Goal: Task Accomplishment & Management: Use online tool/utility

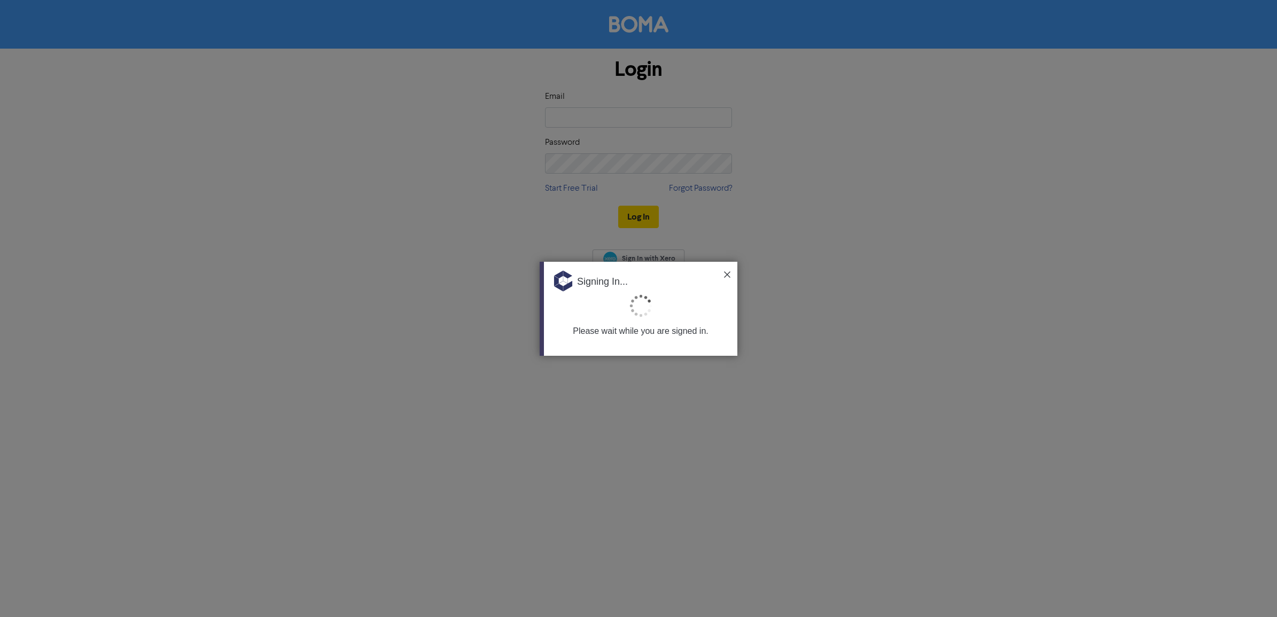
type input "[PERSON_NAME][EMAIL_ADDRESS][DOMAIN_NAME]"
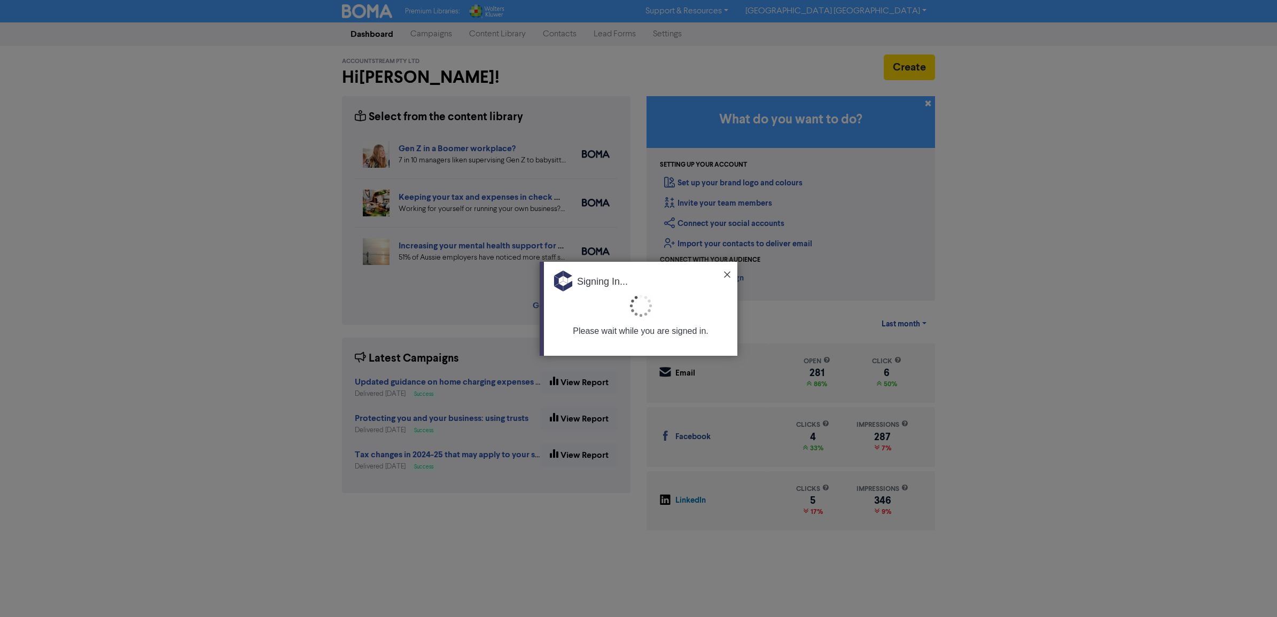
click at [726, 275] on img at bounding box center [727, 274] width 6 height 6
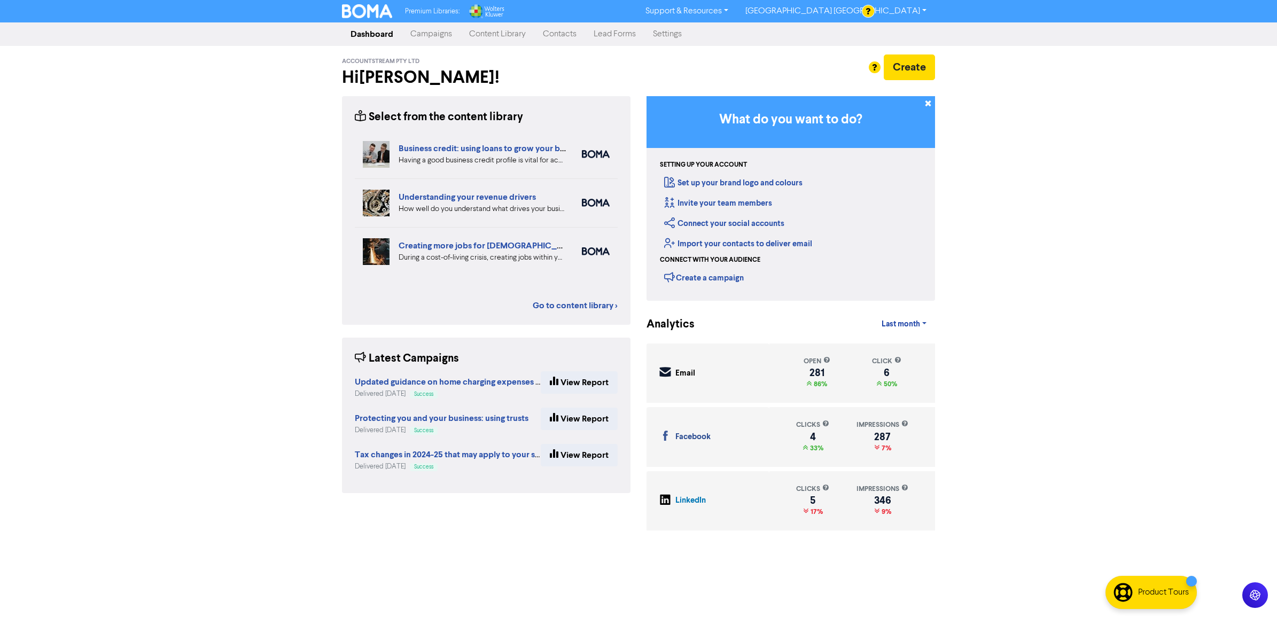
click at [499, 33] on link "Content Library" at bounding box center [498, 34] width 74 height 21
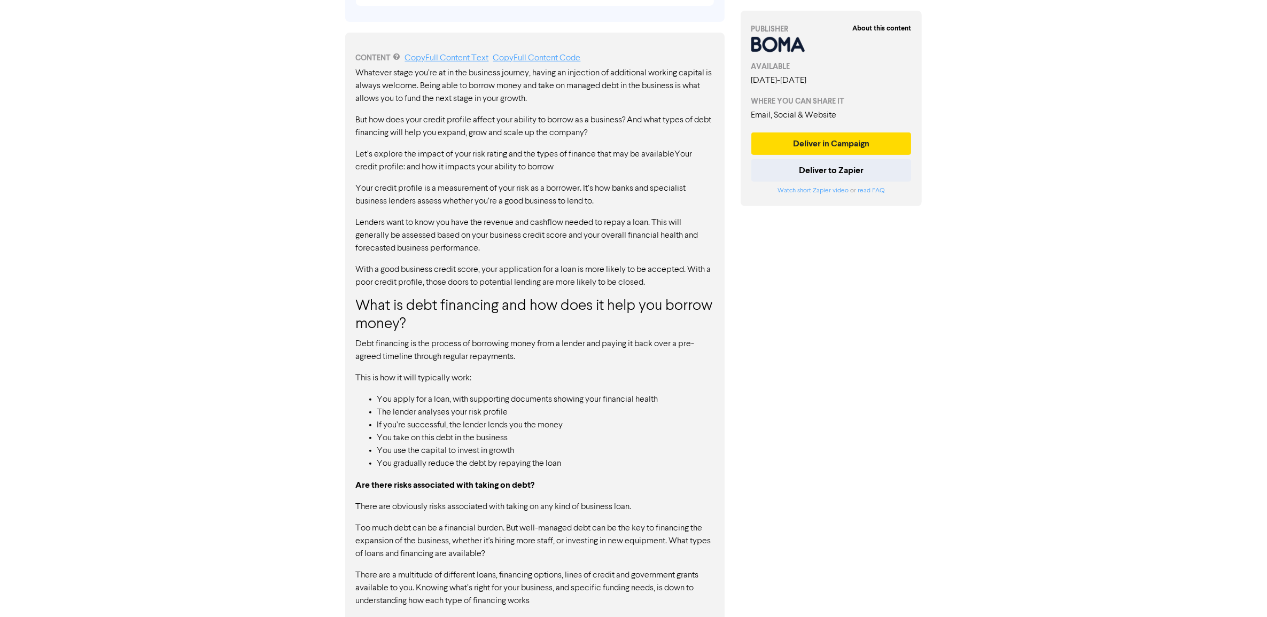
scroll to position [601, 0]
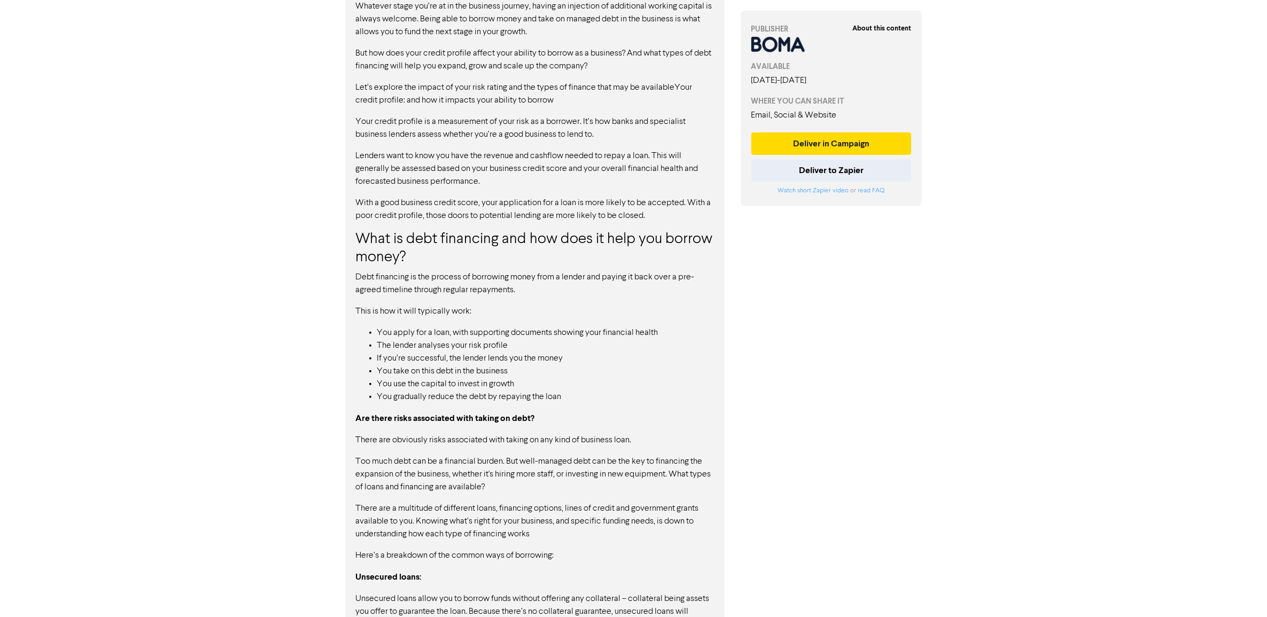
drag, startPoint x: 353, startPoint y: 279, endPoint x: 519, endPoint y: 279, distance: 166.2
click at [372, 266] on h3 "What is debt financing and how does it help you borrow money?" at bounding box center [535, 249] width 358 height 36
drag, startPoint x: 542, startPoint y: 279, endPoint x: 422, endPoint y: 281, distance: 120.2
click at [422, 281] on p "Debt financing is the process of borrowing money from a lender and paying it ba…" at bounding box center [535, 284] width 358 height 26
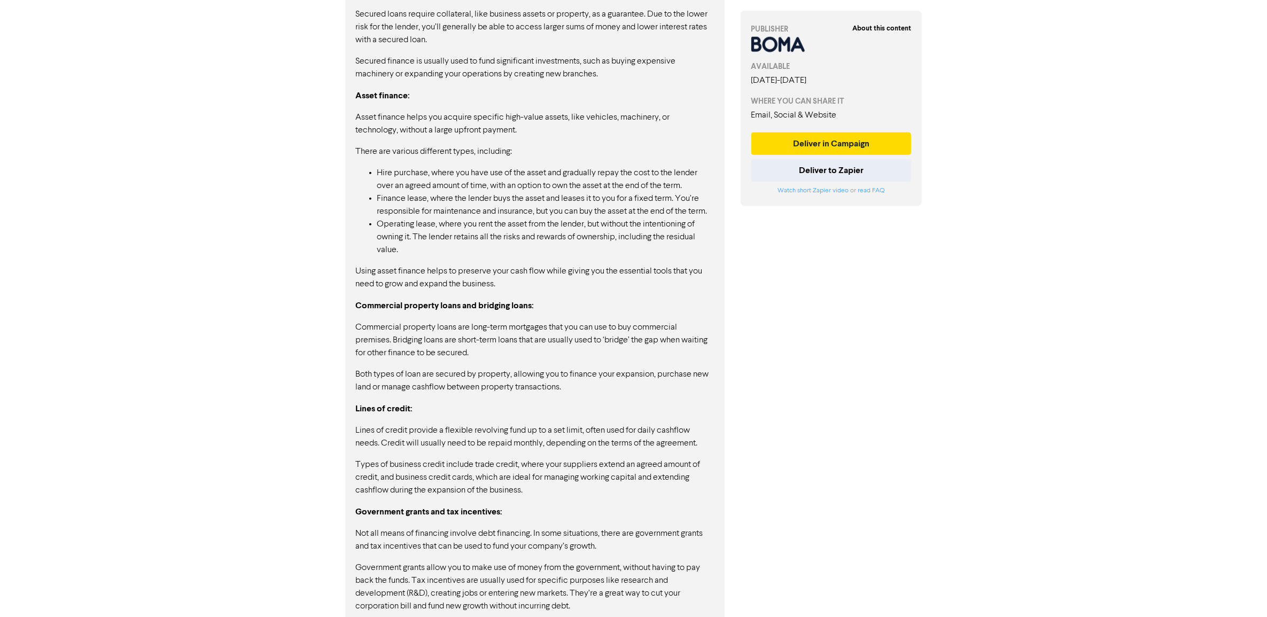
scroll to position [1305, 0]
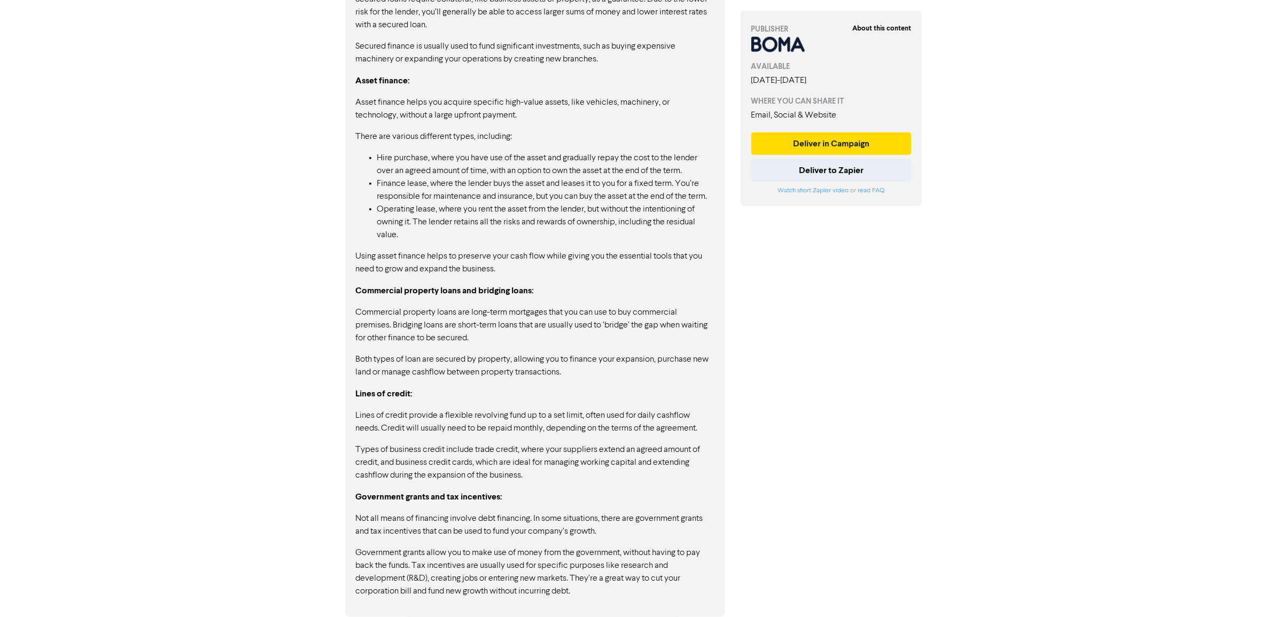
drag, startPoint x: 371, startPoint y: 517, endPoint x: 495, endPoint y: 516, distance: 124.0
click at [495, 516] on p "Not all means of financing involve debt financing. In some situations, there ar…" at bounding box center [535, 525] width 358 height 26
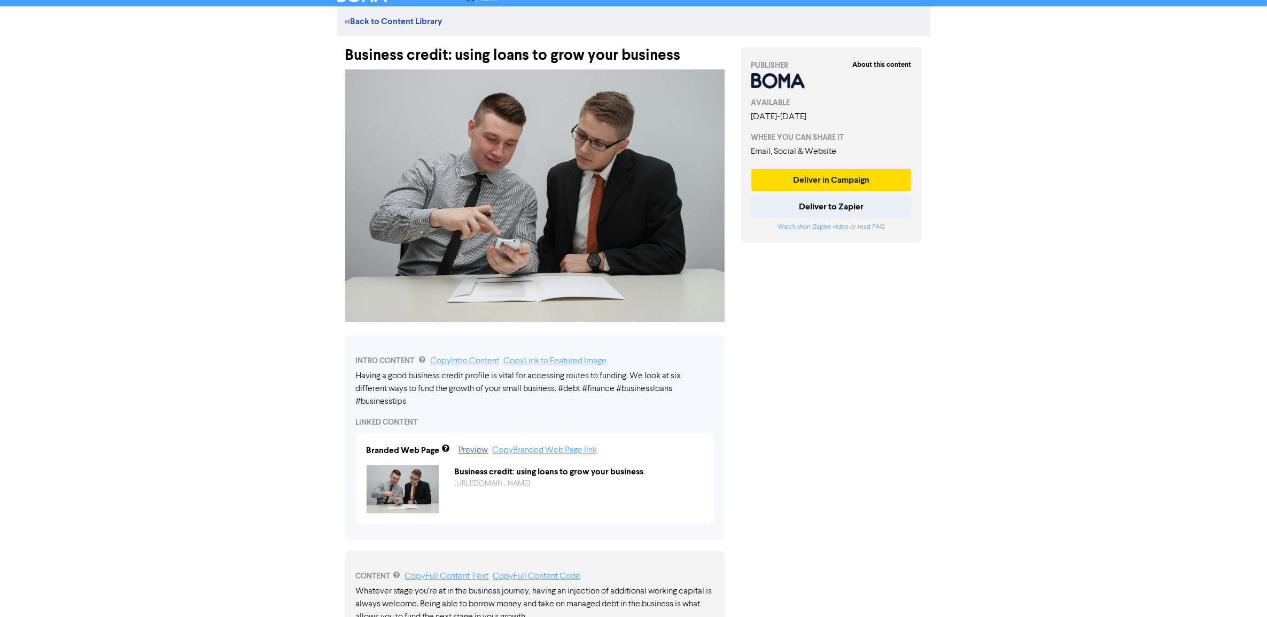
scroll to position [0, 0]
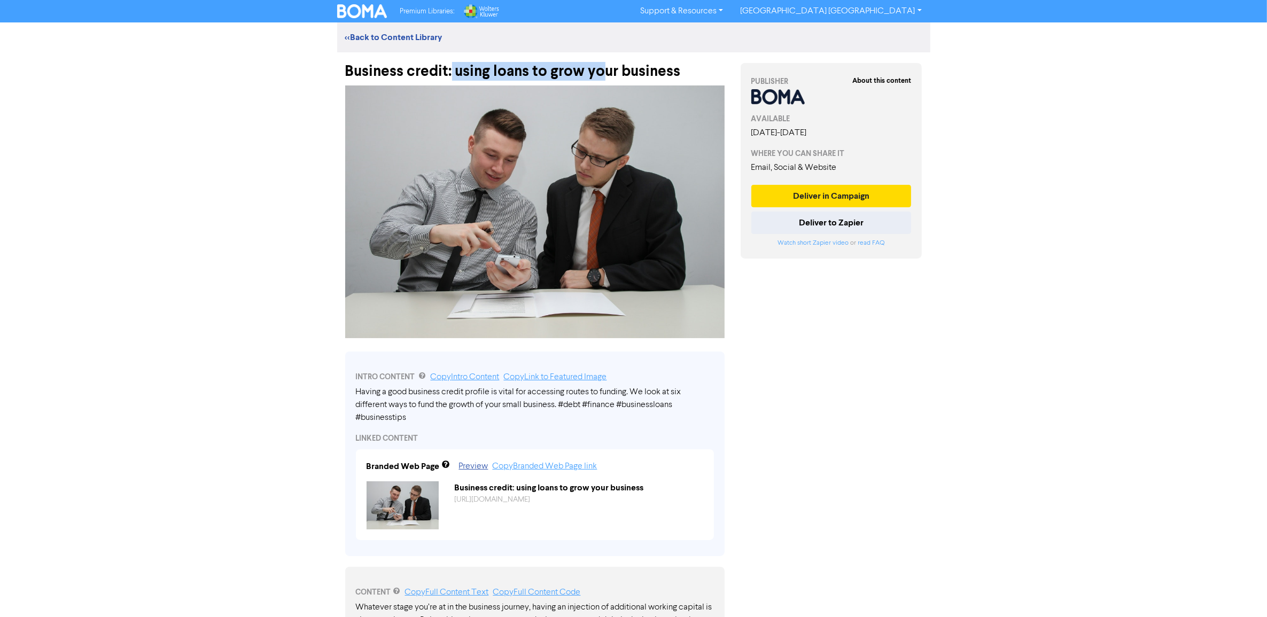
drag, startPoint x: 452, startPoint y: 69, endPoint x: 605, endPoint y: 61, distance: 153.0
click at [605, 61] on div "Business credit: using loans to grow your business" at bounding box center [534, 66] width 379 height 28
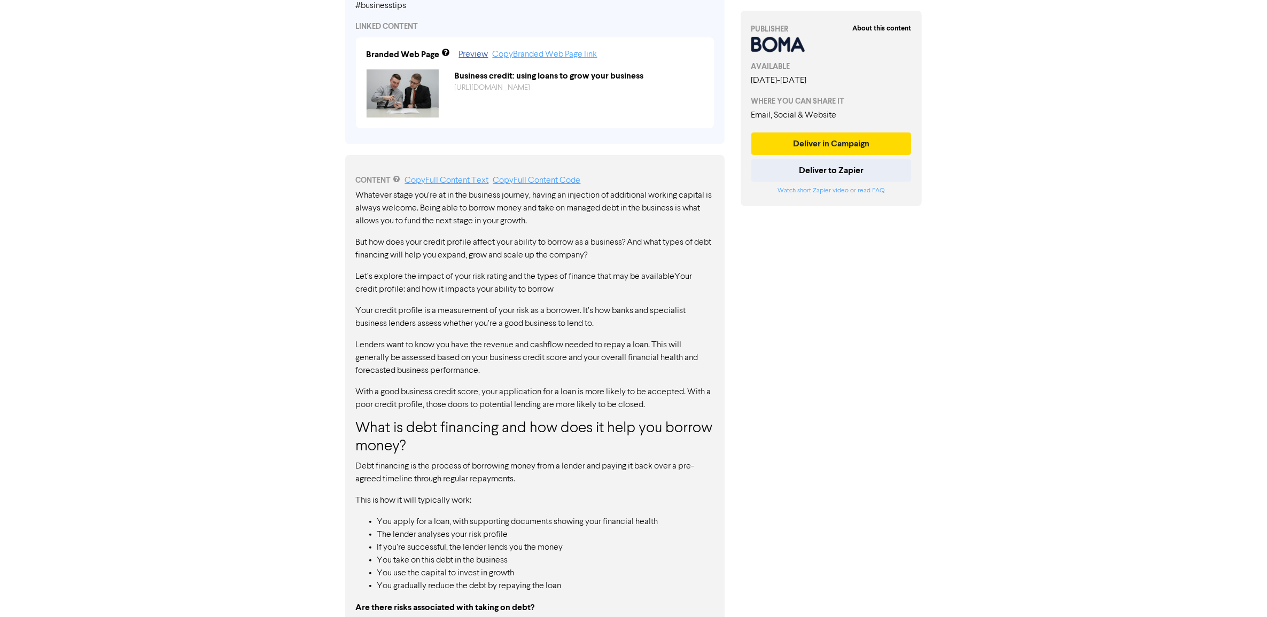
scroll to position [468, 0]
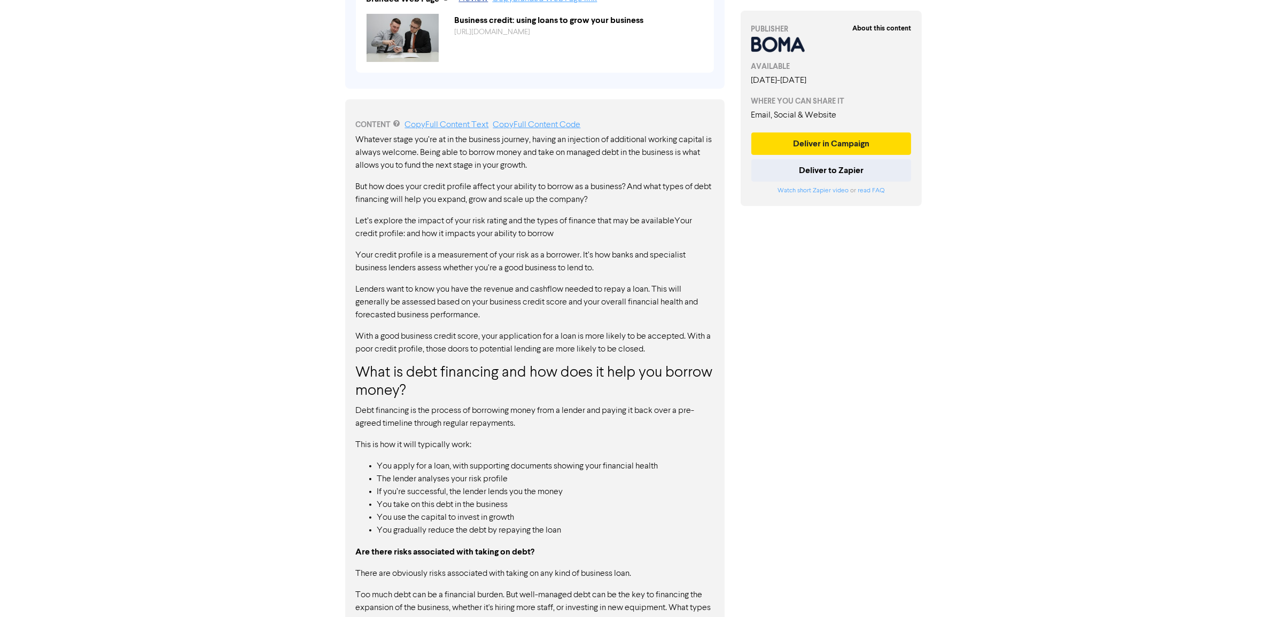
drag, startPoint x: 359, startPoint y: 260, endPoint x: 570, endPoint y: 251, distance: 211.3
click at [570, 251] on p "Your credit profile is a measurement of your risk as a borrower. It’s how banks…" at bounding box center [535, 262] width 358 height 26
click at [571, 249] on p "Your credit profile is a measurement of your risk as a borrower. It’s how banks…" at bounding box center [535, 262] width 358 height 26
drag, startPoint x: 628, startPoint y: 259, endPoint x: 613, endPoint y: 305, distance: 48.2
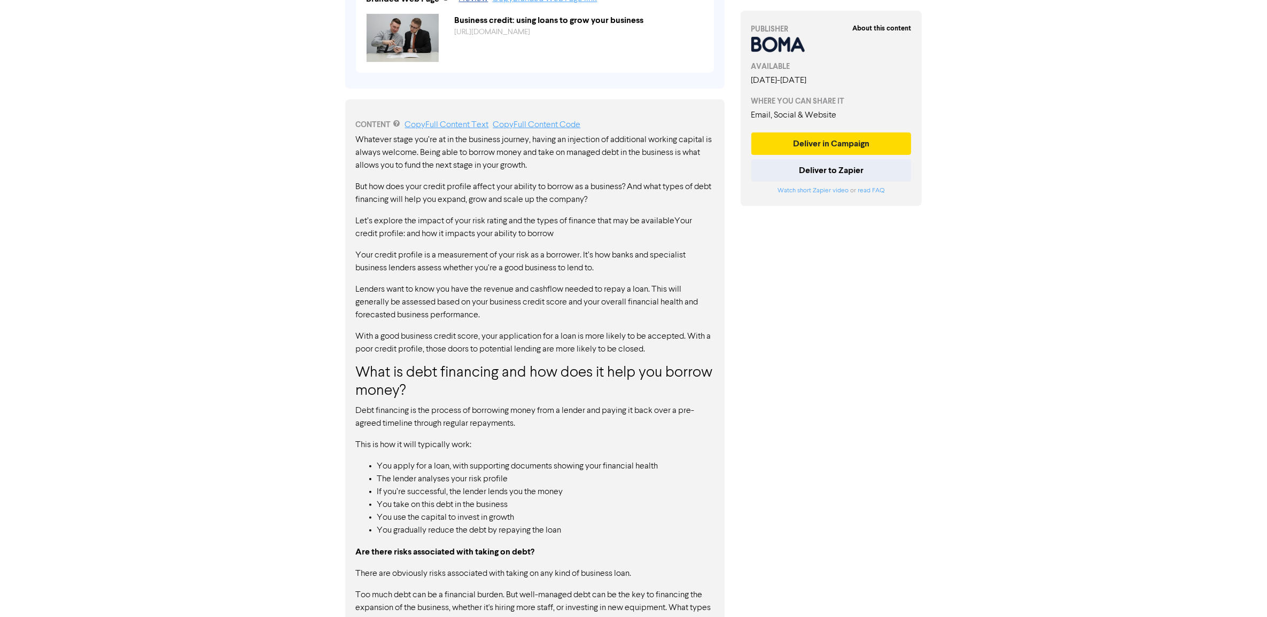
click at [428, 298] on p "Lenders want to know you have the revenue and cashflow needed to repay a loan. …" at bounding box center [535, 302] width 358 height 38
drag, startPoint x: 359, startPoint y: 337, endPoint x: 585, endPoint y: 317, distance: 226.9
click at [572, 346] on p "With a good business credit score, your application for a loan is more likely t…" at bounding box center [535, 343] width 358 height 26
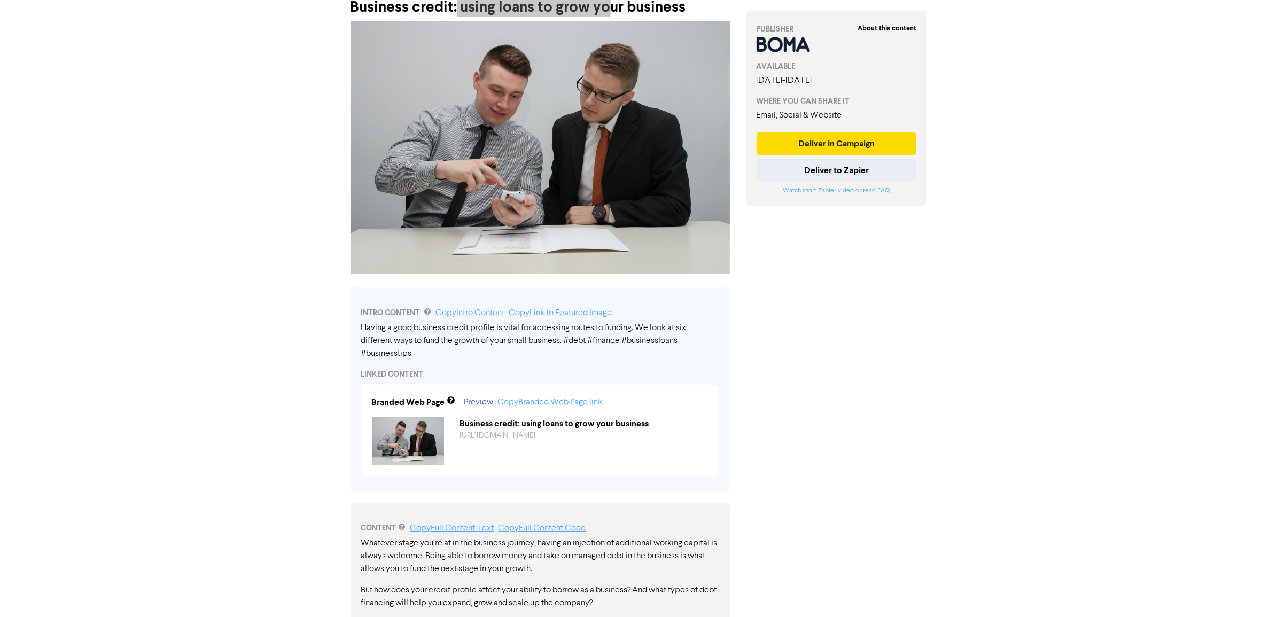
scroll to position [0, 0]
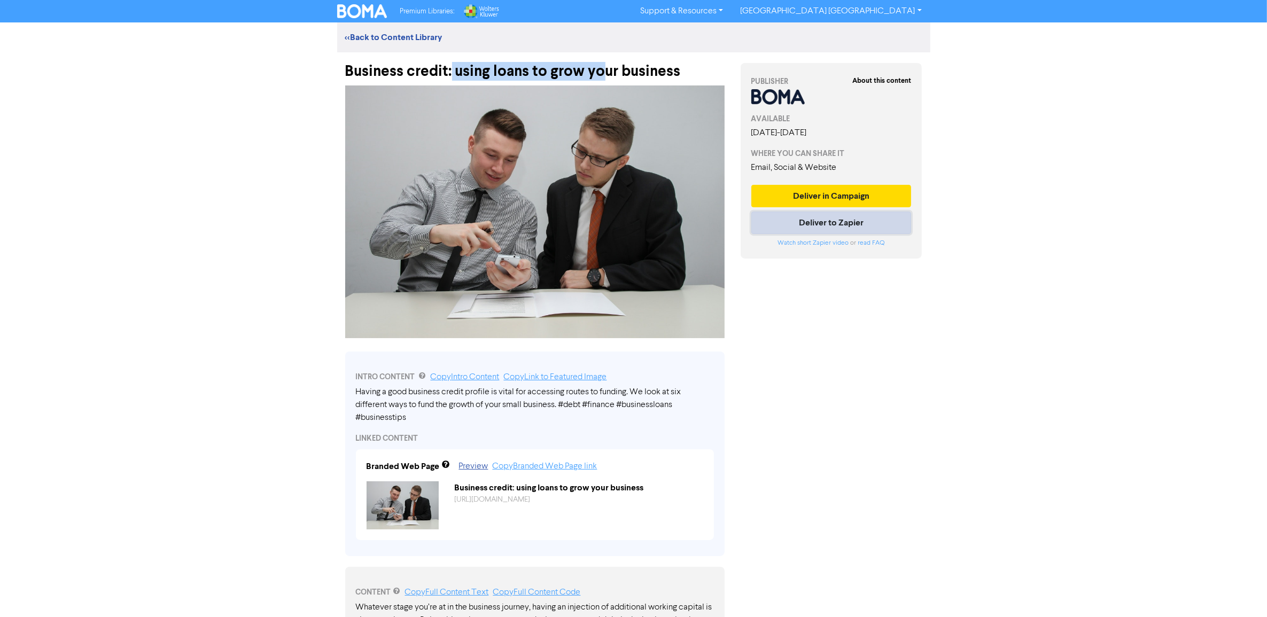
click at [820, 218] on button "Deliver to Zapier" at bounding box center [831, 223] width 160 height 22
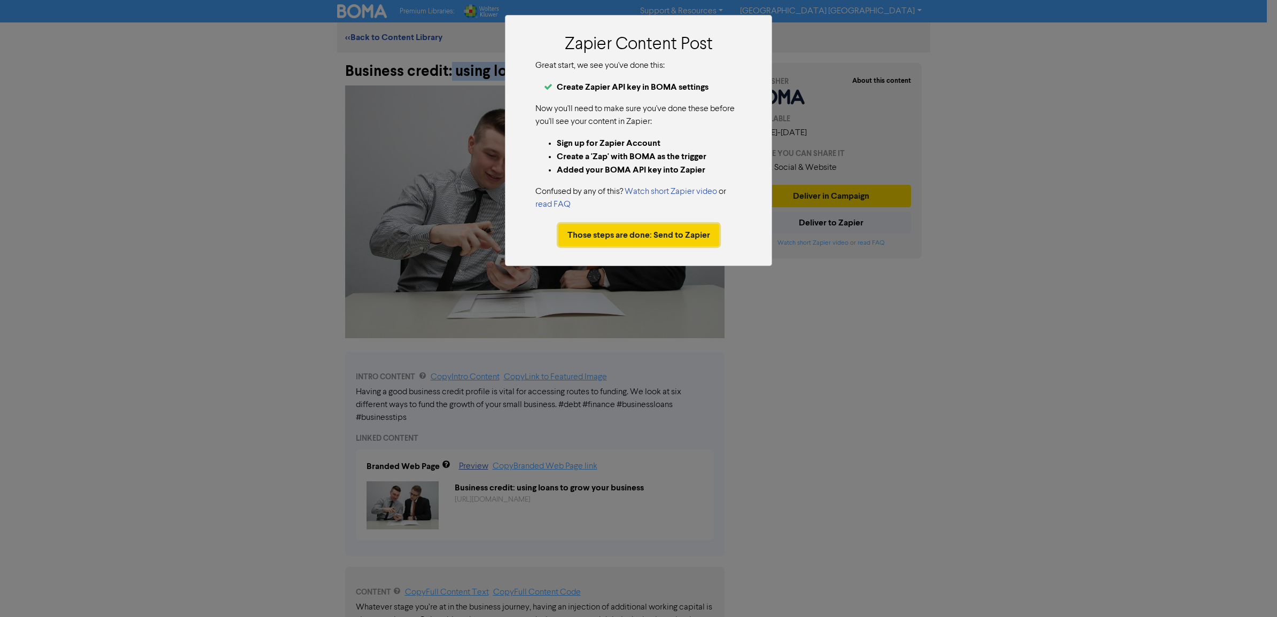
click at [608, 233] on button "Those steps are done: Send to Zapier" at bounding box center [638, 235] width 161 height 22
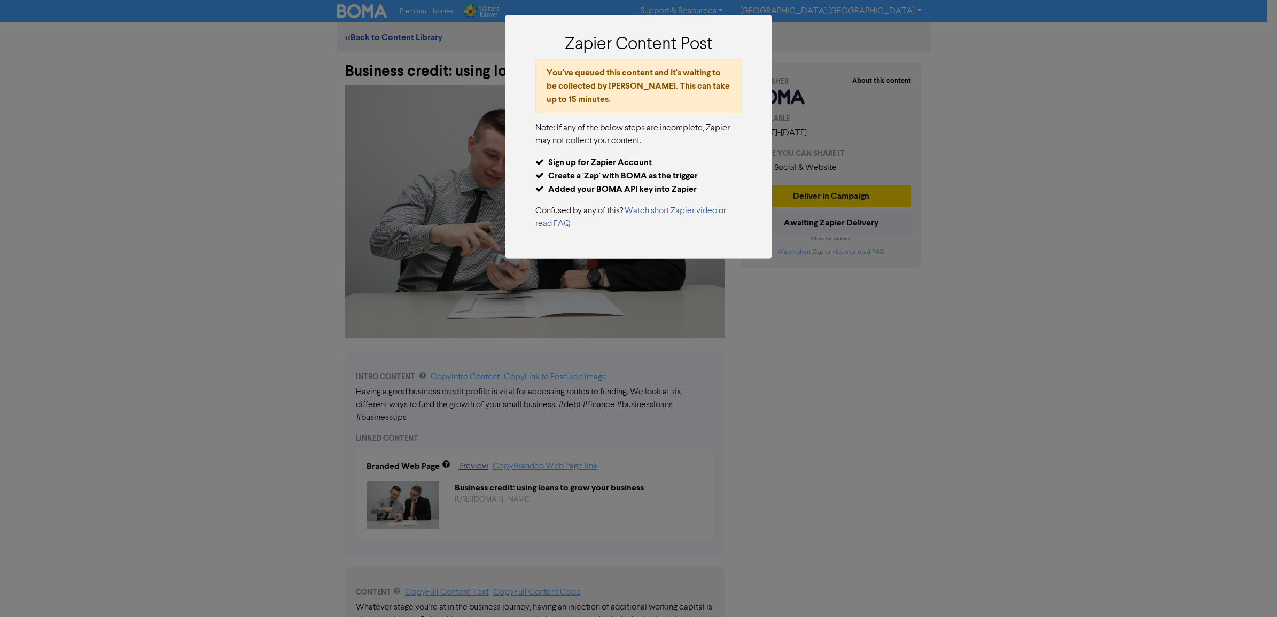
click at [1166, 355] on div "Zapier Content Post You've queued this content and it's waiting to be collected…" at bounding box center [638, 308] width 1277 height 617
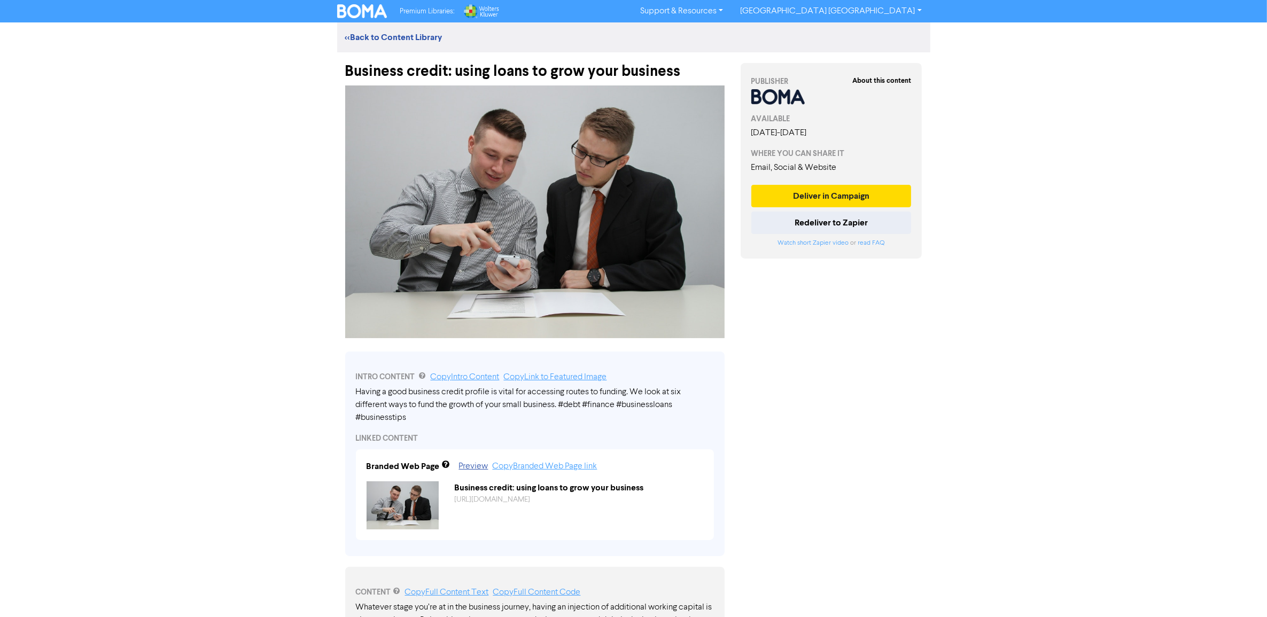
drag, startPoint x: 533, startPoint y: 184, endPoint x: 365, endPoint y: 64, distance: 206.8
click at [366, 64] on div "Business credit: using loans to grow your business" at bounding box center [534, 66] width 379 height 28
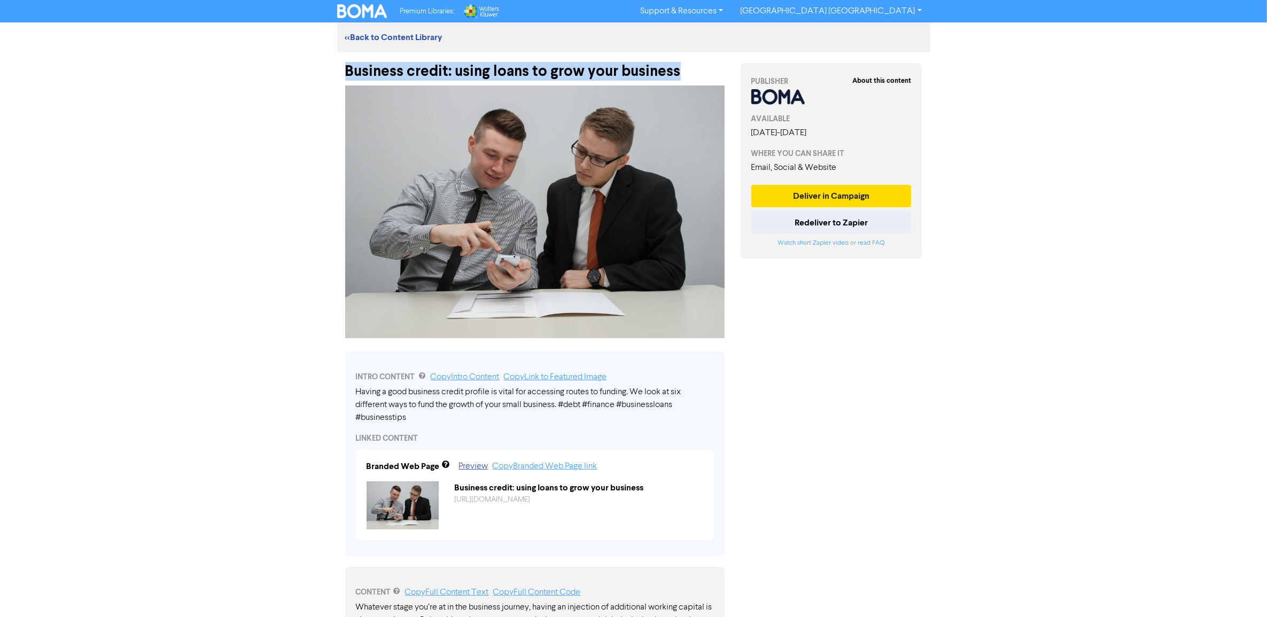
drag, startPoint x: 344, startPoint y: 67, endPoint x: 684, endPoint y: 75, distance: 340.5
click at [684, 75] on div "Business credit: using loans to grow your business" at bounding box center [534, 66] width 395 height 28
copy div "Business credit: using loans to grow your business"
click at [115, 161] on div "Premium Libraries: Support & Resources Video Tutorials FAQ & Guides Marketing E…" at bounding box center [633, 308] width 1267 height 617
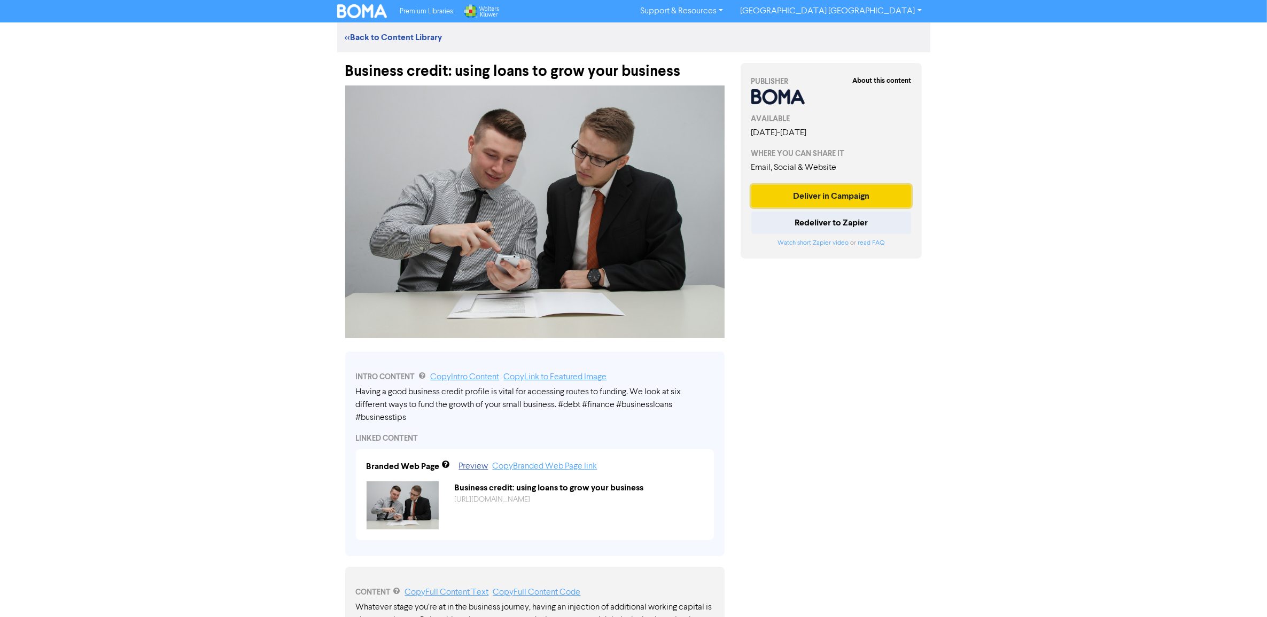
click at [797, 192] on button "Deliver in Campaign" at bounding box center [831, 196] width 160 height 22
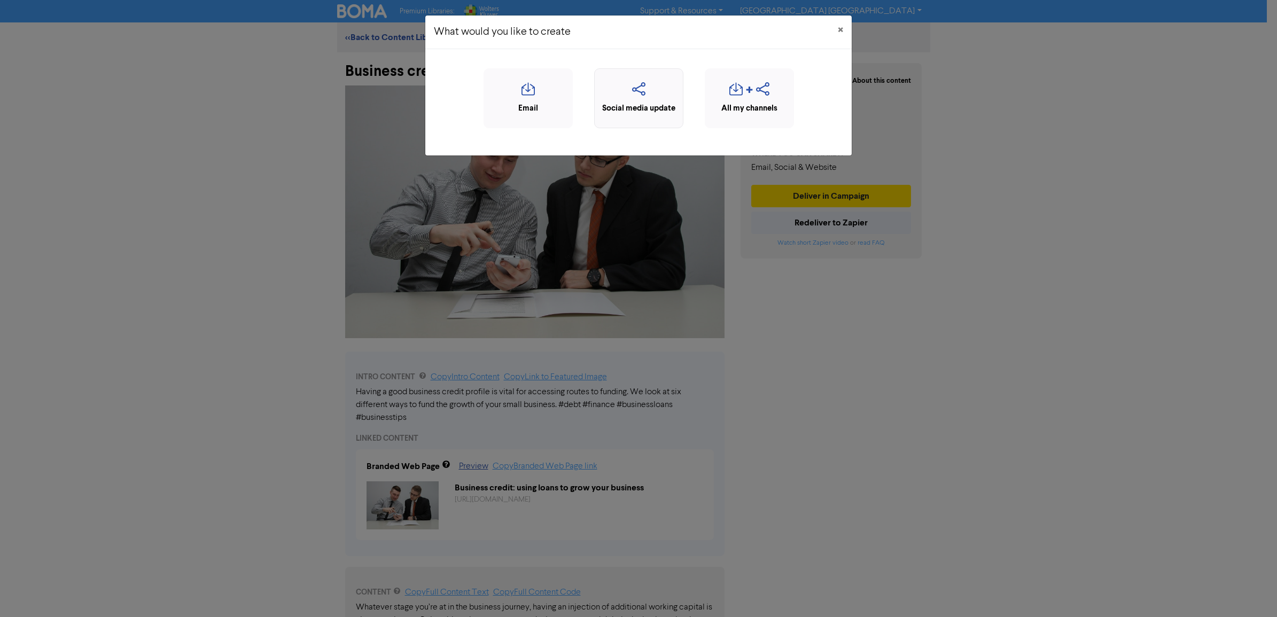
click at [645, 103] on div "Social media update" at bounding box center [638, 109] width 77 height 12
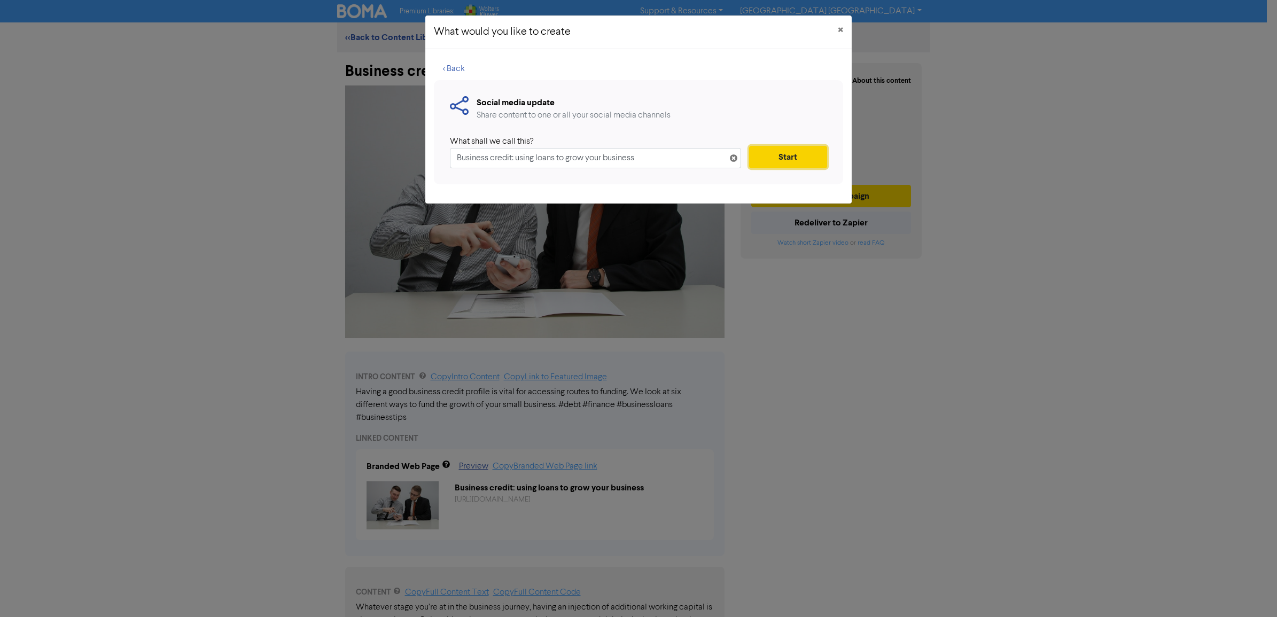
click at [791, 155] on button "Start" at bounding box center [788, 157] width 78 height 22
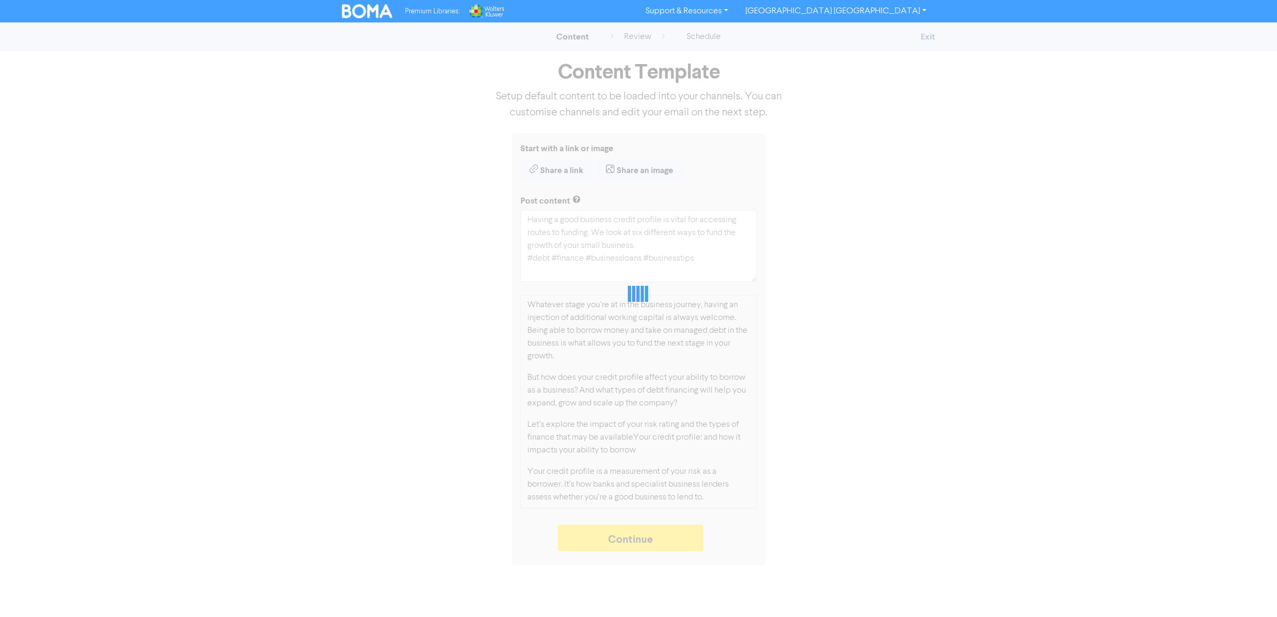
type textarea "x"
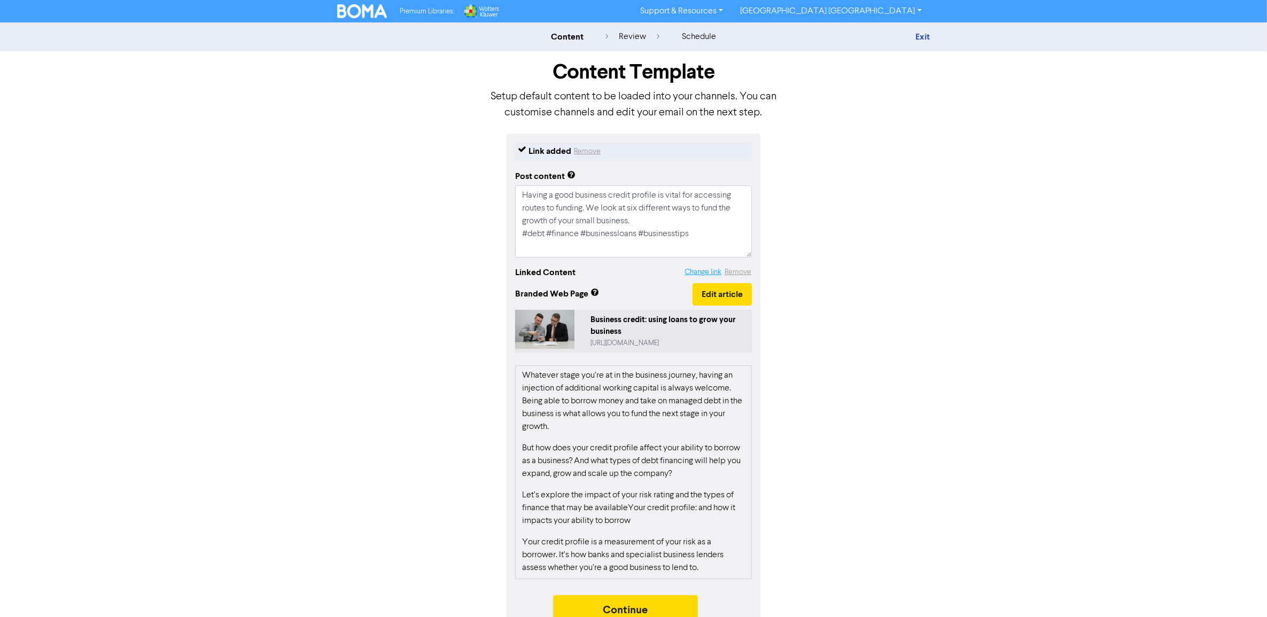
click at [701, 273] on button "Change link" at bounding box center [703, 272] width 38 height 12
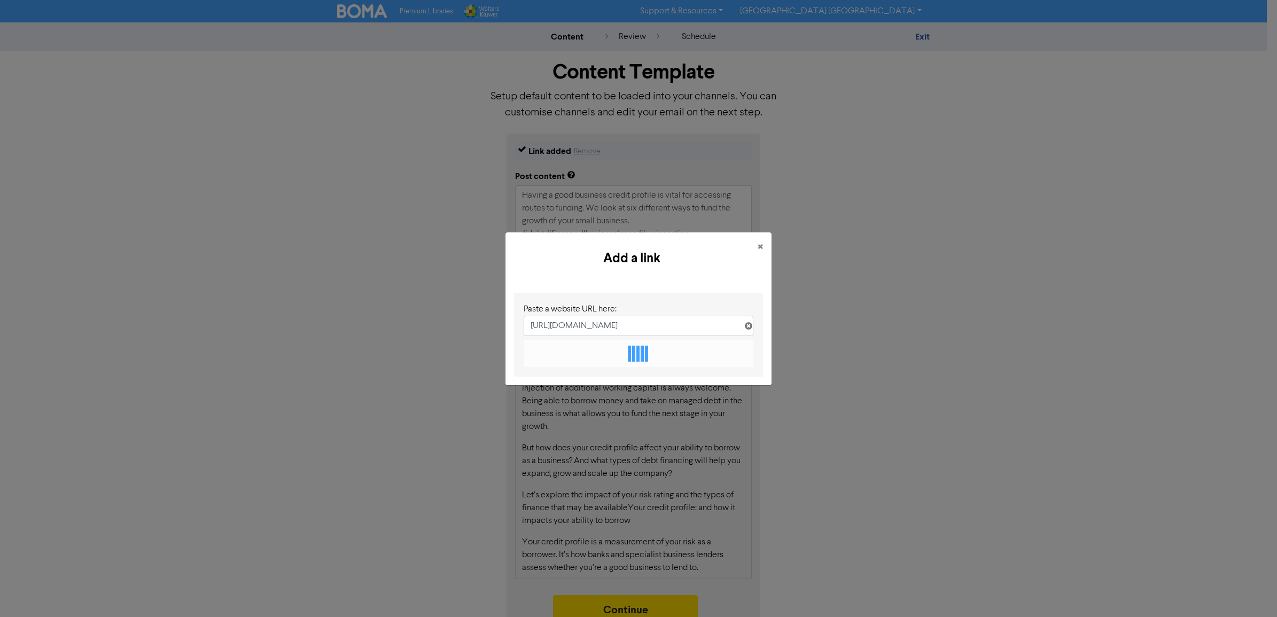
scroll to position [0, 94]
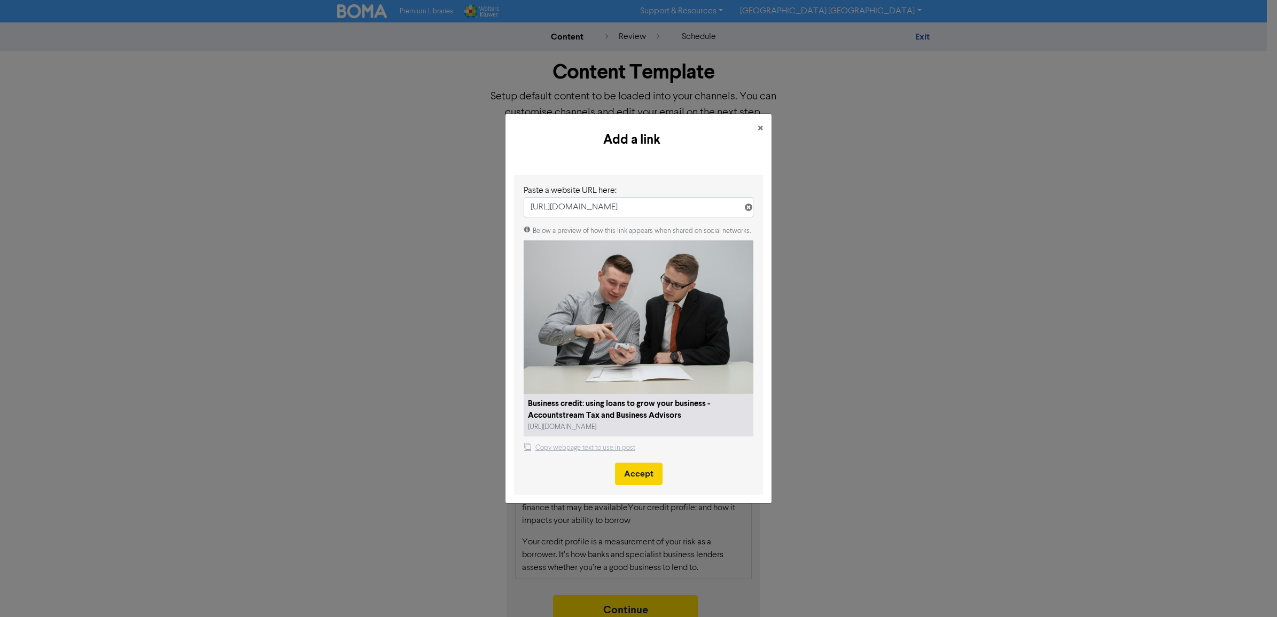
type input "https://accountstream.com.au/business-credit-using-loans-to-grow-your-business/"
click at [636, 474] on button "Accept" at bounding box center [639, 474] width 48 height 22
type textarea "x"
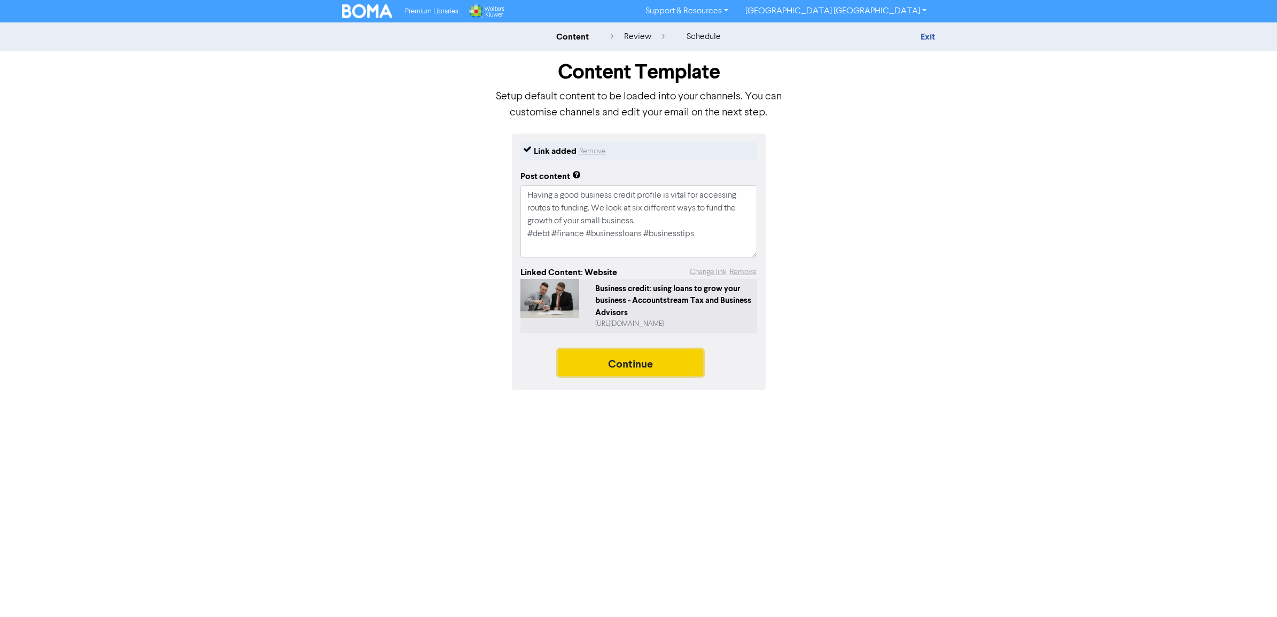
click at [618, 362] on button "Continue" at bounding box center [630, 362] width 145 height 27
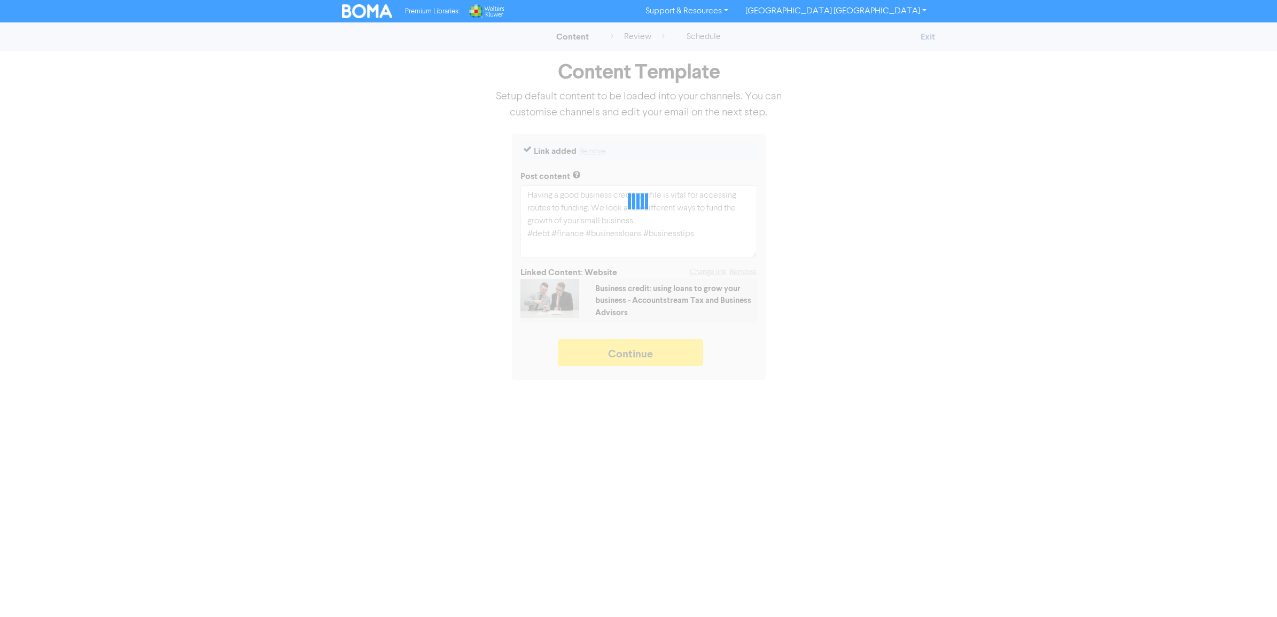
type textarea "x"
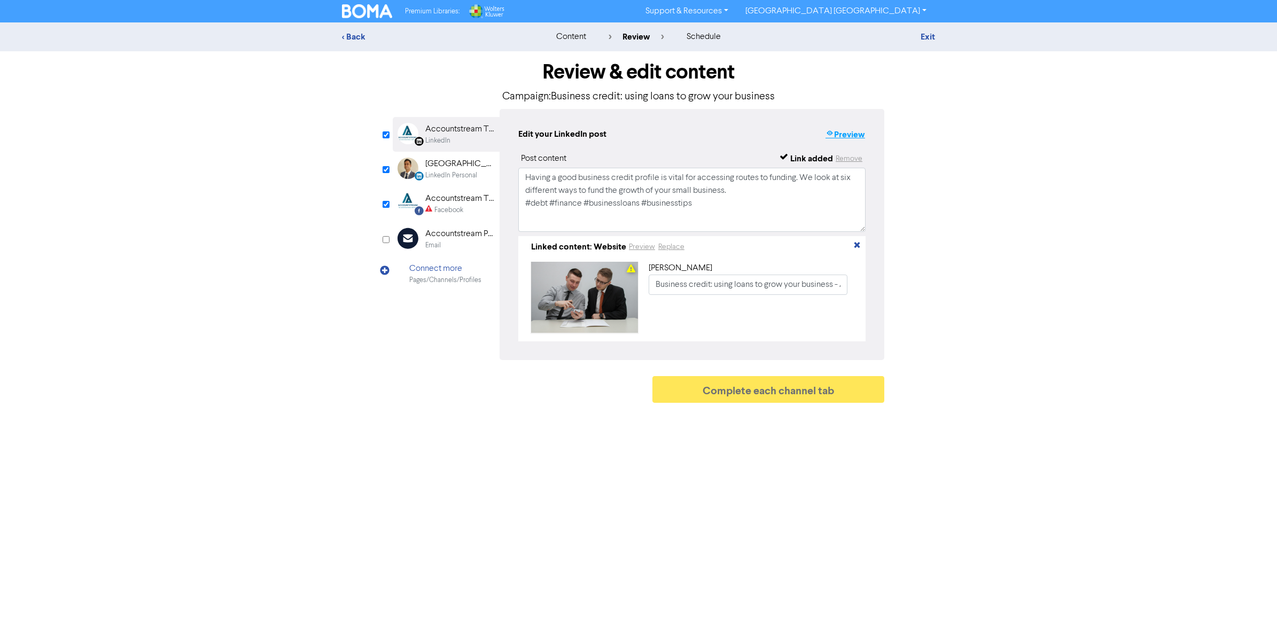
click at [851, 134] on button "Preview" at bounding box center [845, 135] width 41 height 14
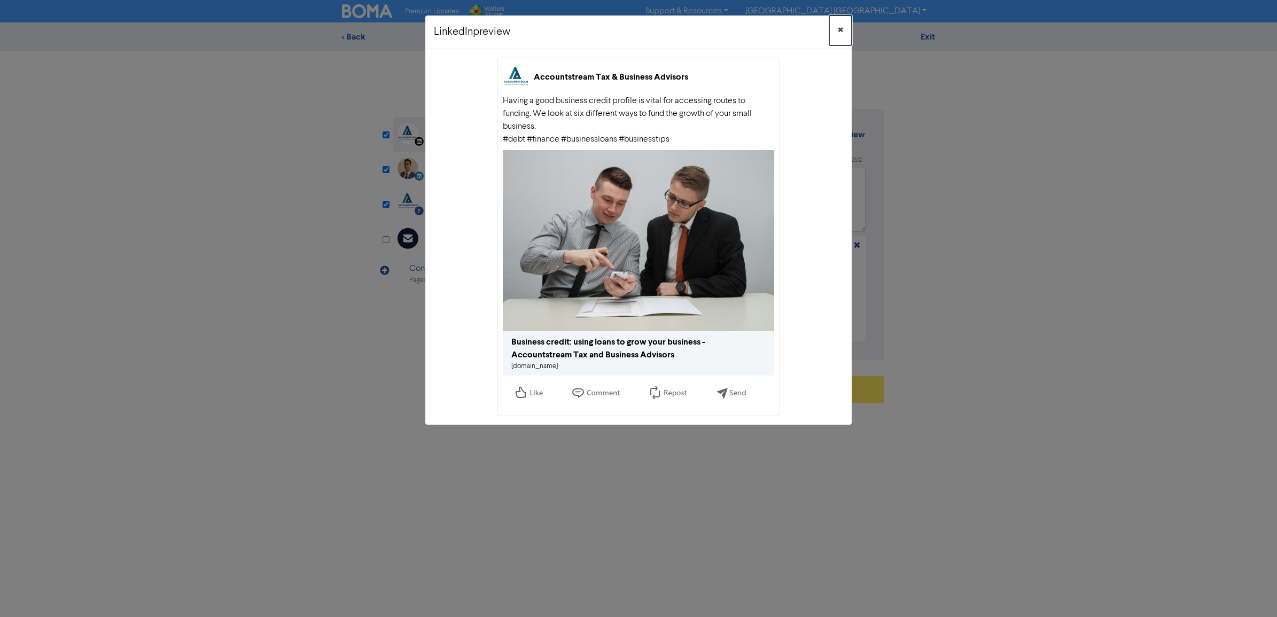
click at [839, 27] on span "×" at bounding box center [840, 30] width 5 height 16
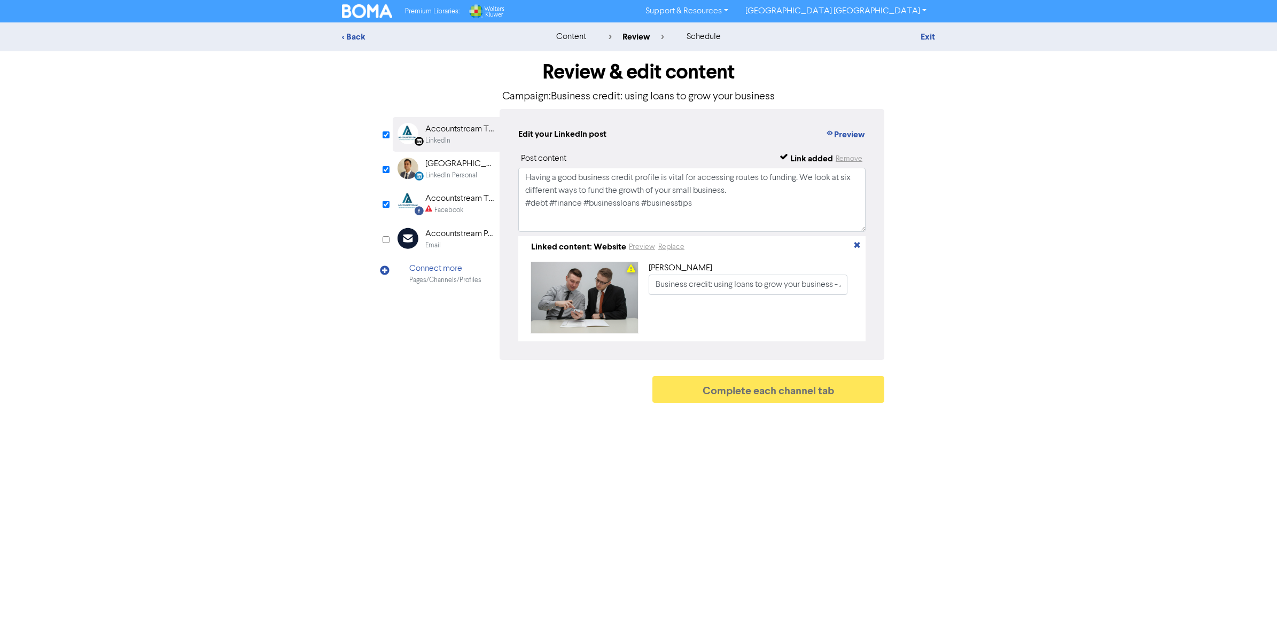
click at [434, 169] on div "[GEOGRAPHIC_DATA] [GEOGRAPHIC_DATA]" at bounding box center [459, 164] width 68 height 13
click at [415, 206] on icon "Facebook Created with Sketch." at bounding box center [419, 210] width 9 height 9
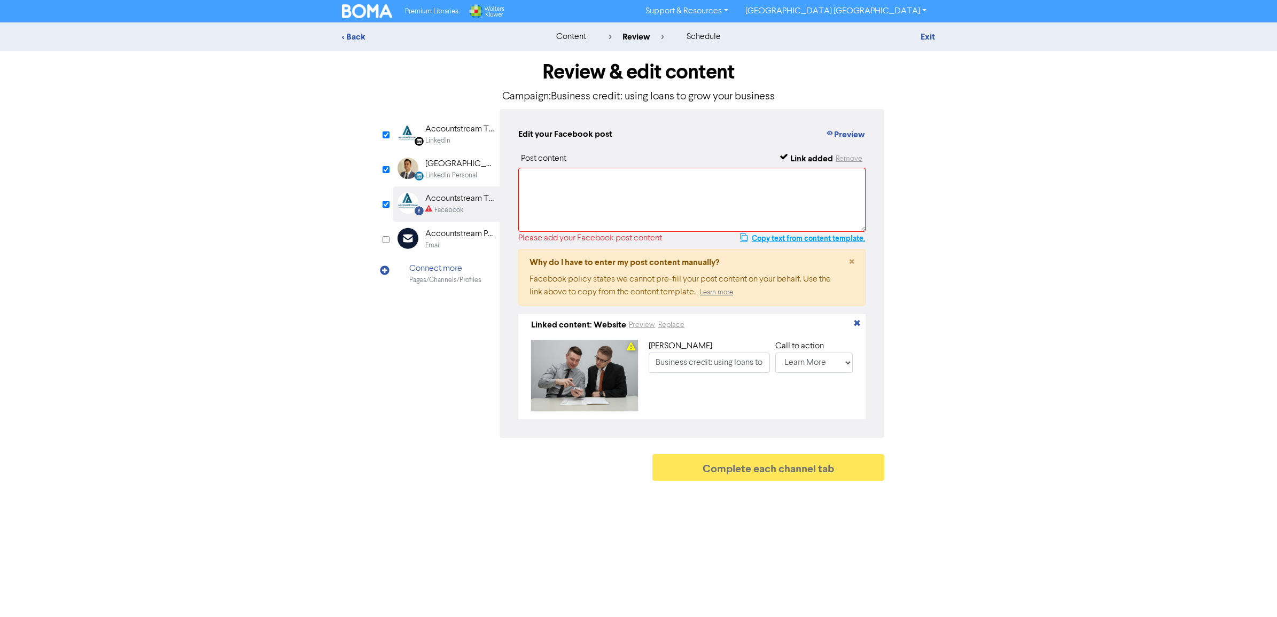
click at [794, 238] on button "Copy text from content template." at bounding box center [803, 238] width 126 height 13
paste textarea "Having a good business credit profile is vital for accessing routes to funding.…"
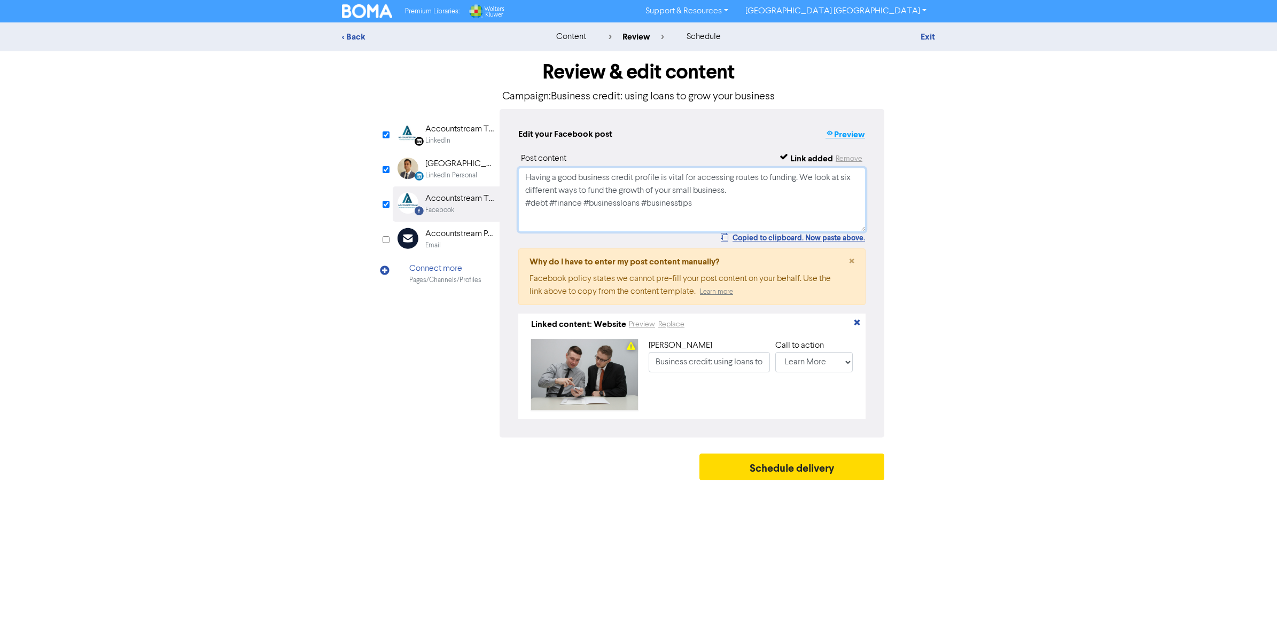
type textarea "Having a good business credit profile is vital for accessing routes to funding.…"
click at [838, 131] on button "Preview" at bounding box center [845, 135] width 41 height 14
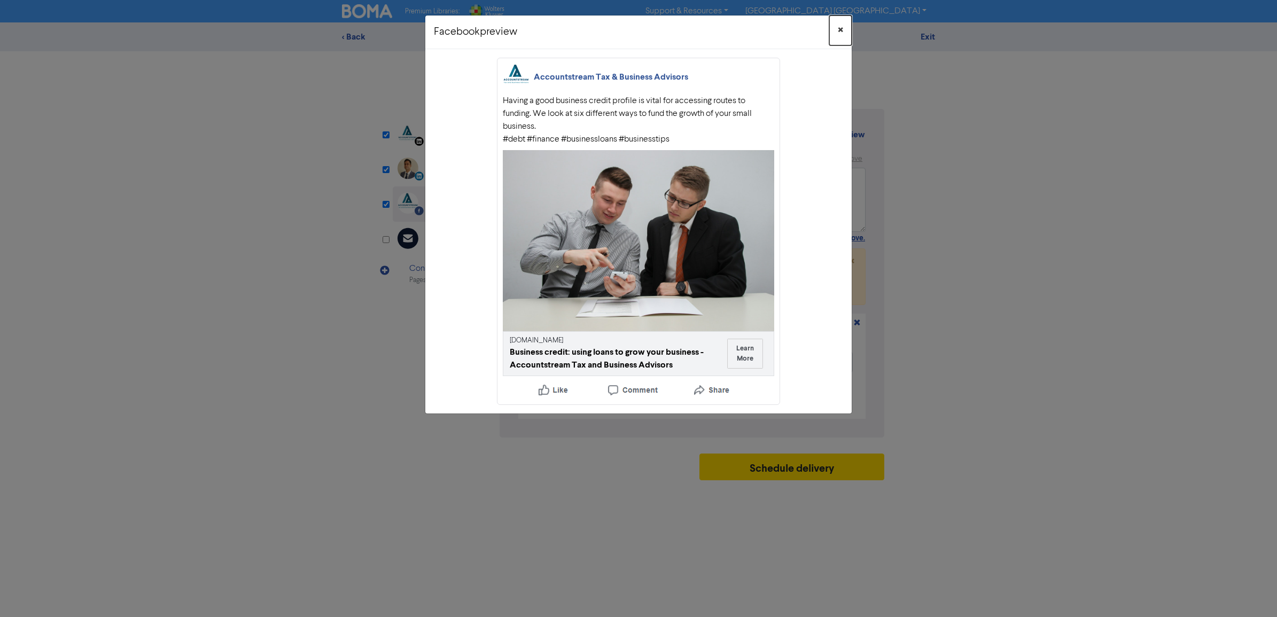
drag, startPoint x: 840, startPoint y: 28, endPoint x: 496, endPoint y: 2, distance: 345.6
click at [839, 27] on span "×" at bounding box center [840, 30] width 5 height 16
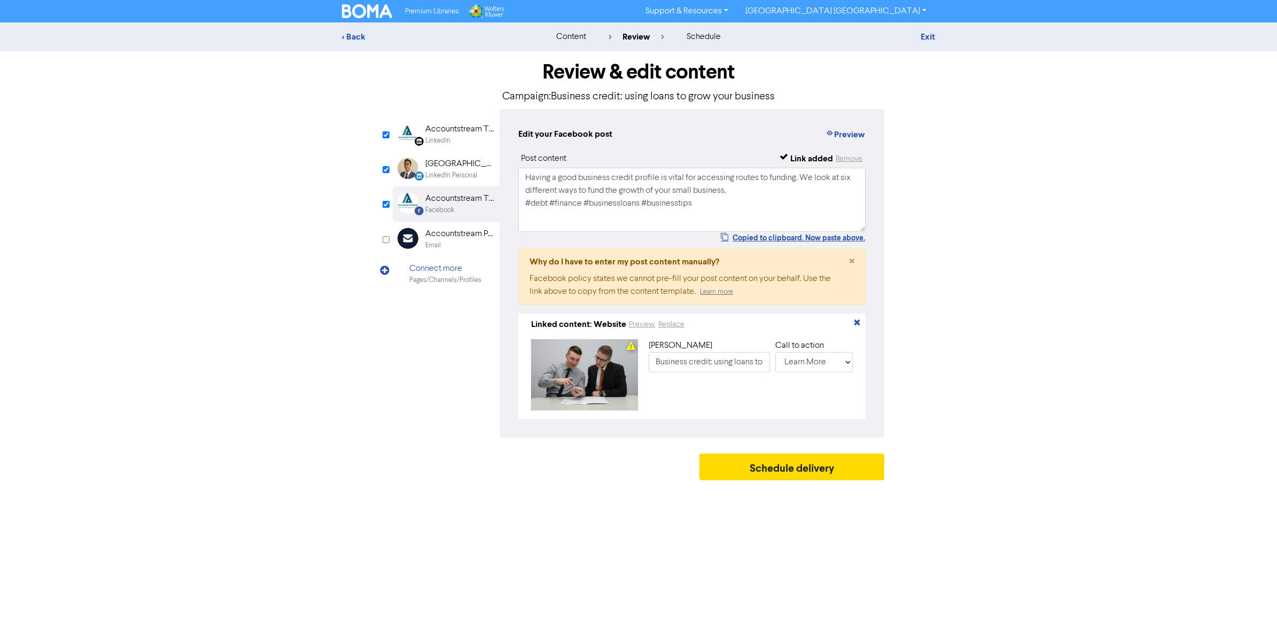
click at [433, 165] on div "[GEOGRAPHIC_DATA] [GEOGRAPHIC_DATA]" at bounding box center [459, 164] width 68 height 13
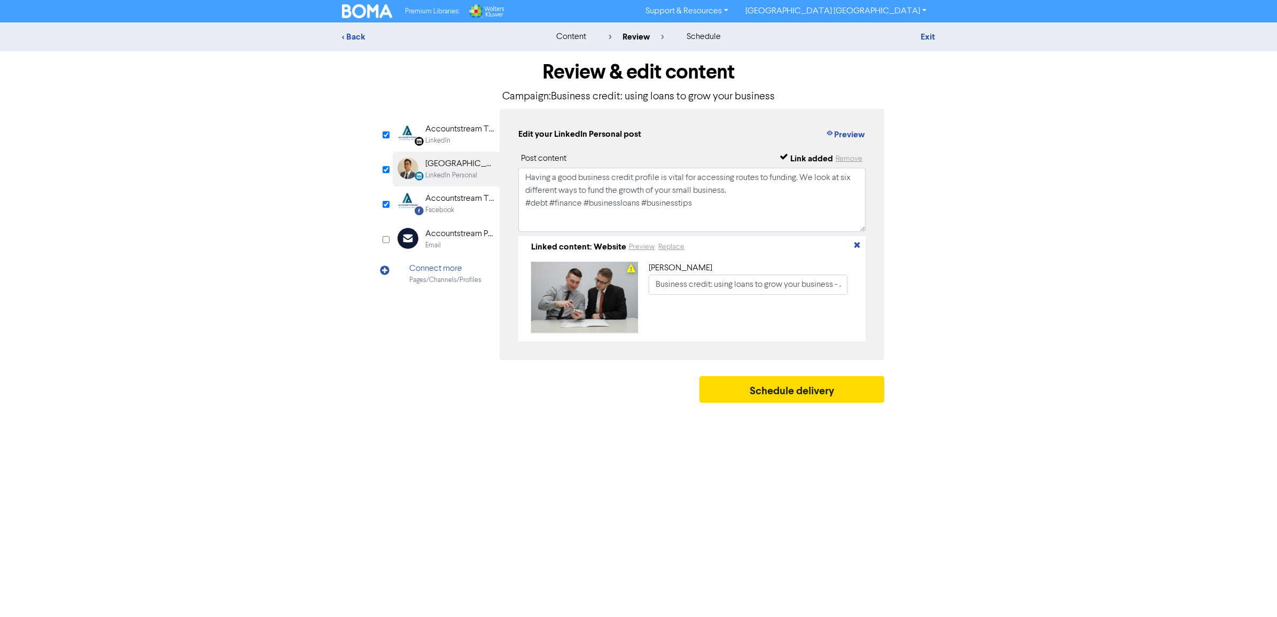
click at [442, 198] on div "Accountstream Tax & Business Advisors" at bounding box center [459, 198] width 68 height 13
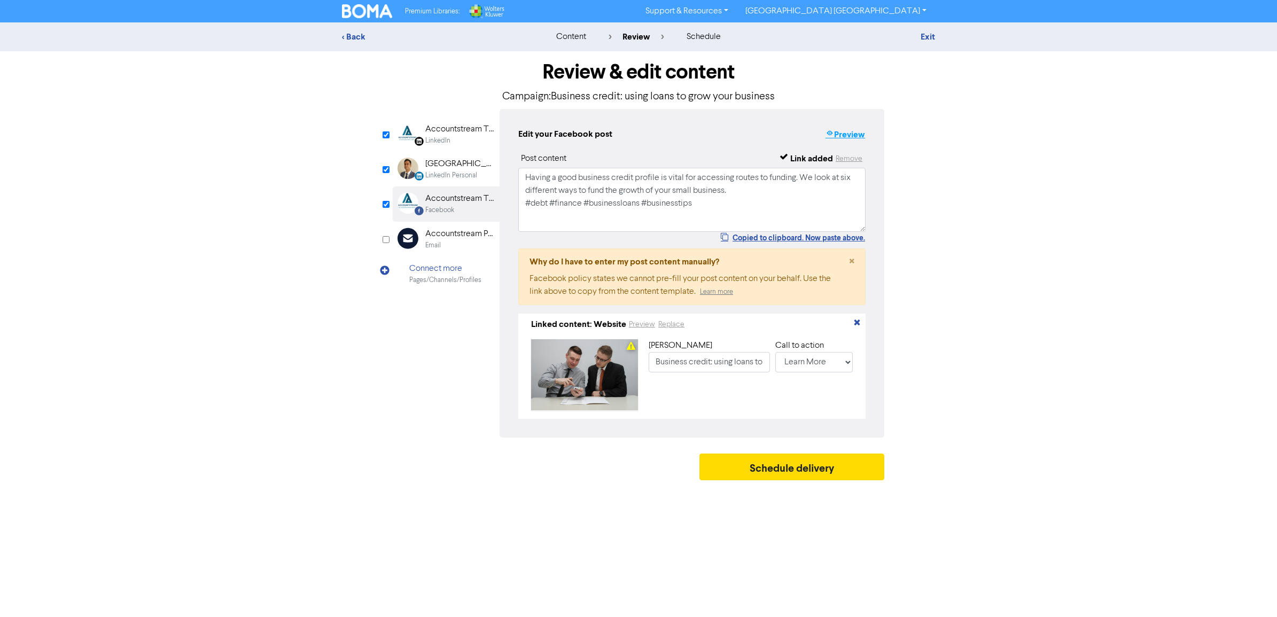
click at [847, 132] on button "Preview" at bounding box center [845, 135] width 41 height 14
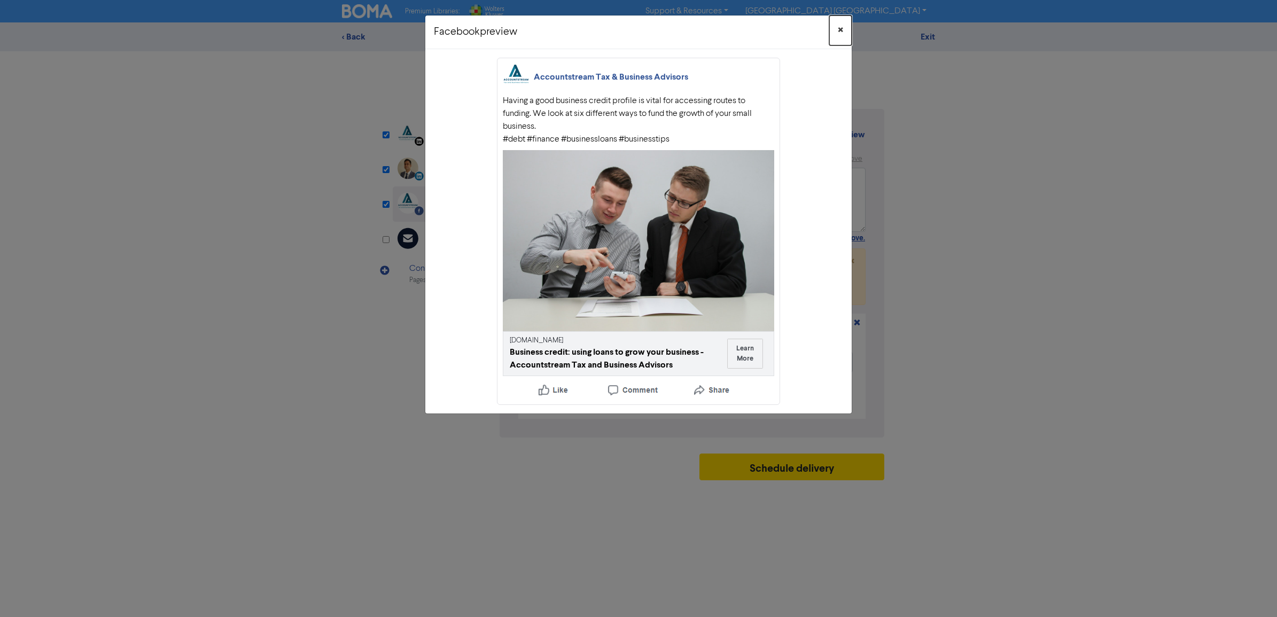
click at [838, 31] on span "×" at bounding box center [840, 30] width 5 height 16
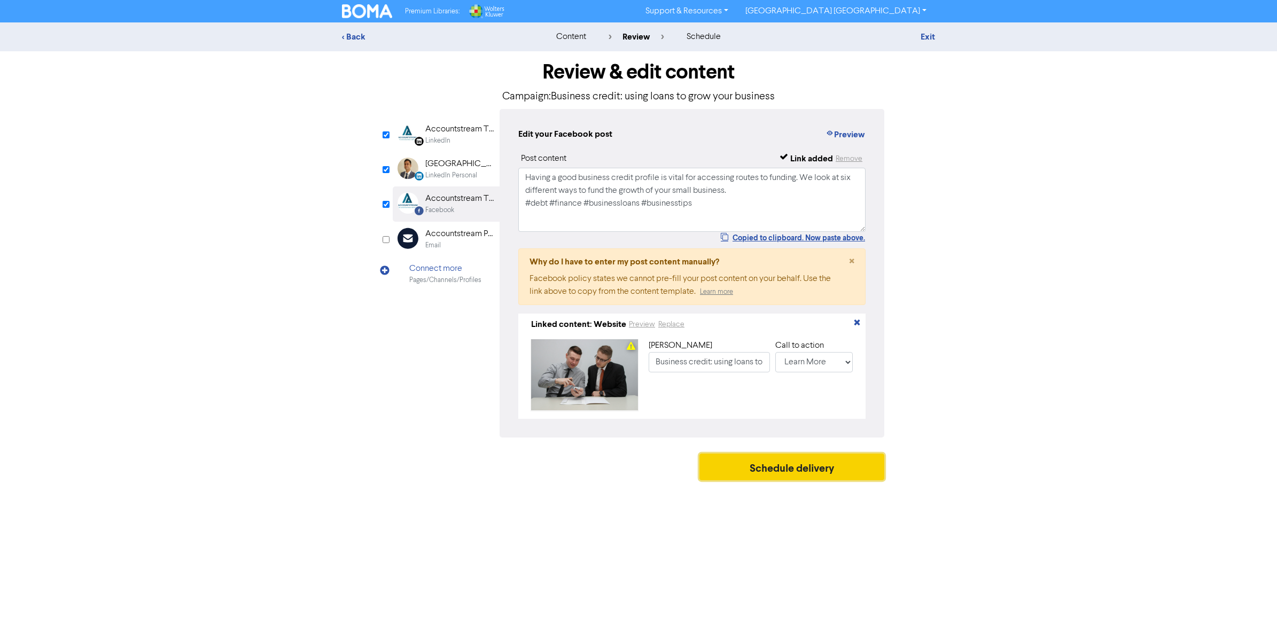
click at [760, 471] on button "Schedule delivery" at bounding box center [791, 467] width 185 height 27
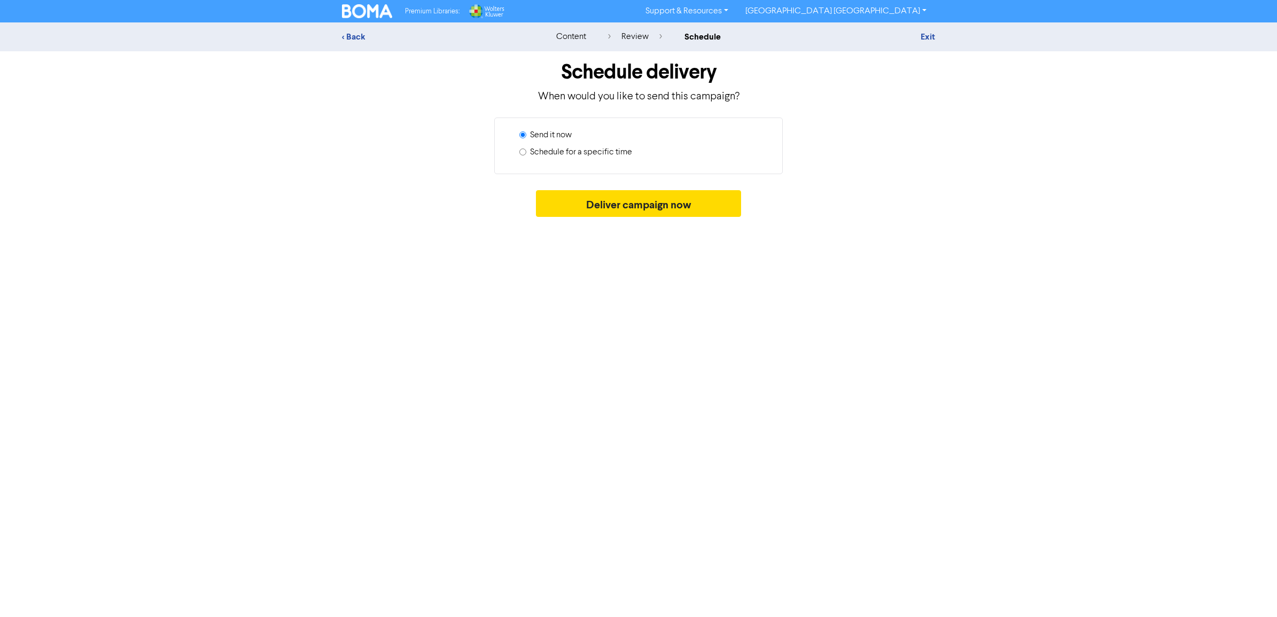
click at [522, 151] on input "Schedule for a specific time" at bounding box center [522, 152] width 7 height 7
radio input "true"
radio input "false"
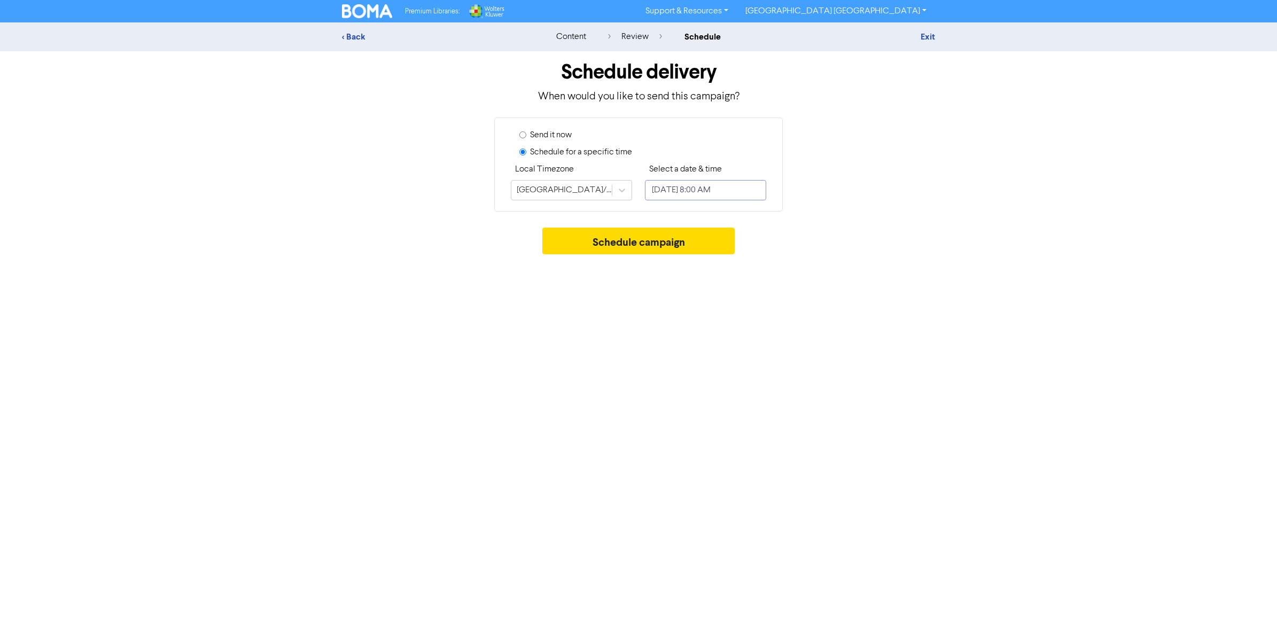
select select "7"
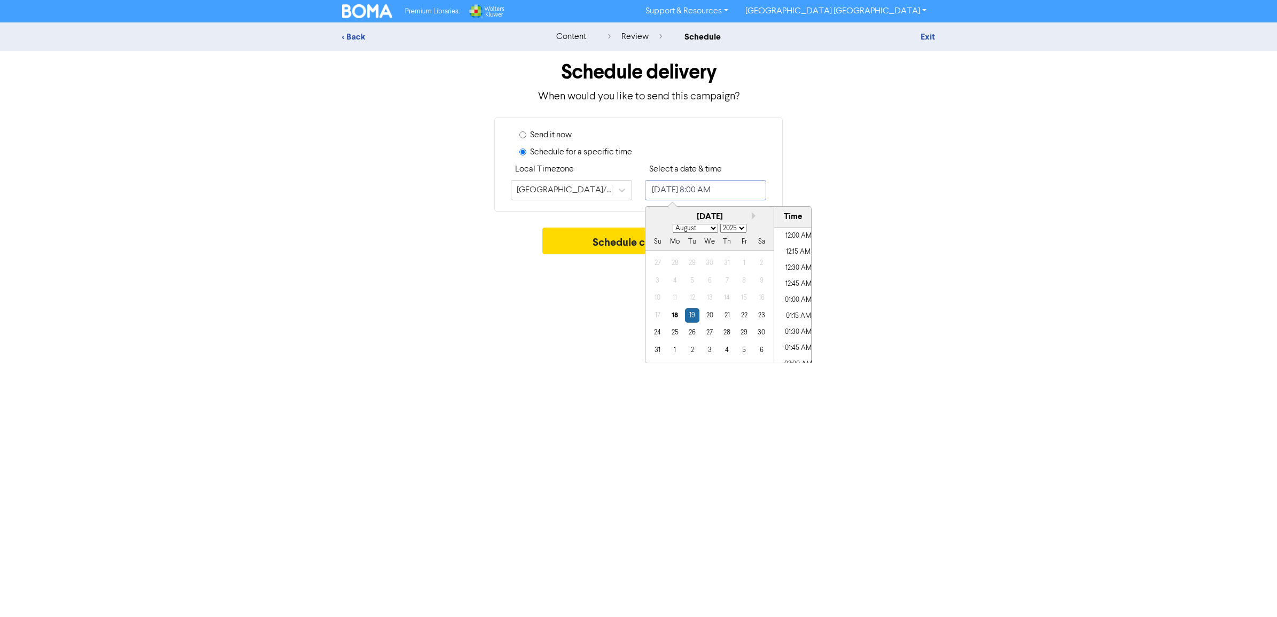
click at [696, 191] on input "August 19, 2025 8:00 AM" at bounding box center [705, 190] width 121 height 20
click at [674, 316] on div "18" at bounding box center [675, 315] width 14 height 14
click at [783, 324] on li "08:30 AM" at bounding box center [798, 328] width 48 height 16
type input "August 18, 2025 8:30 AM"
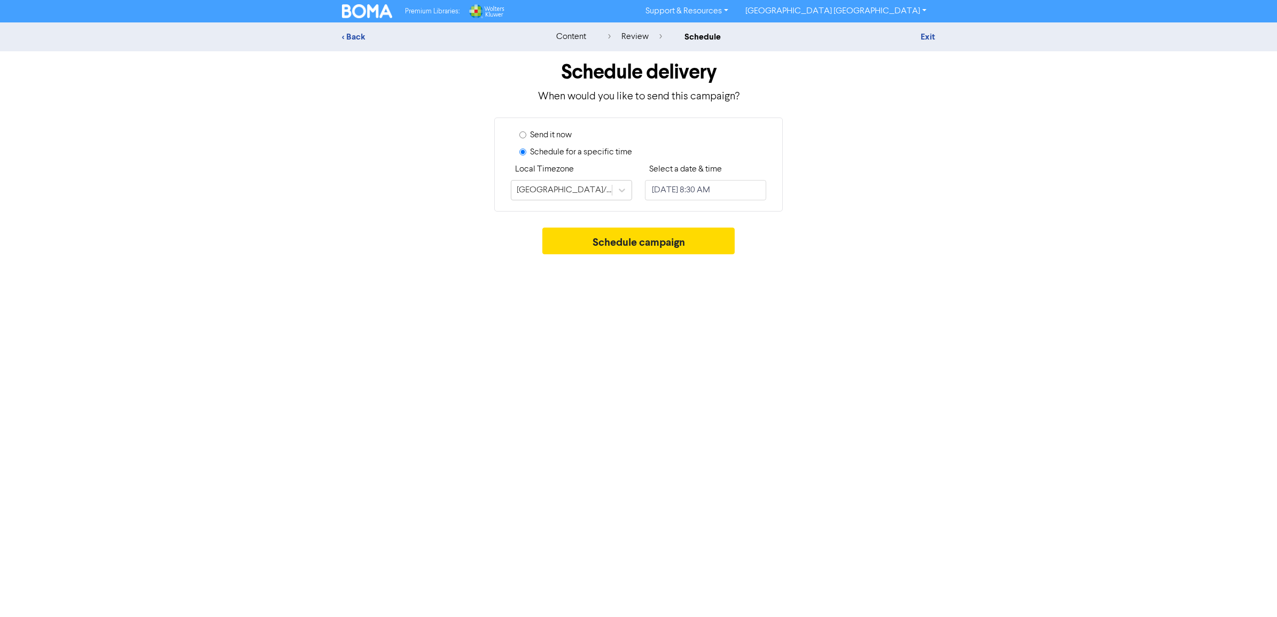
click at [989, 234] on div "< Back content review schedule Exit Schedule delivery When would you like to se…" at bounding box center [638, 140] width 1277 height 237
click at [624, 242] on button "Schedule campaign" at bounding box center [638, 241] width 193 height 27
